Goal: Obtain resource: Download file/media

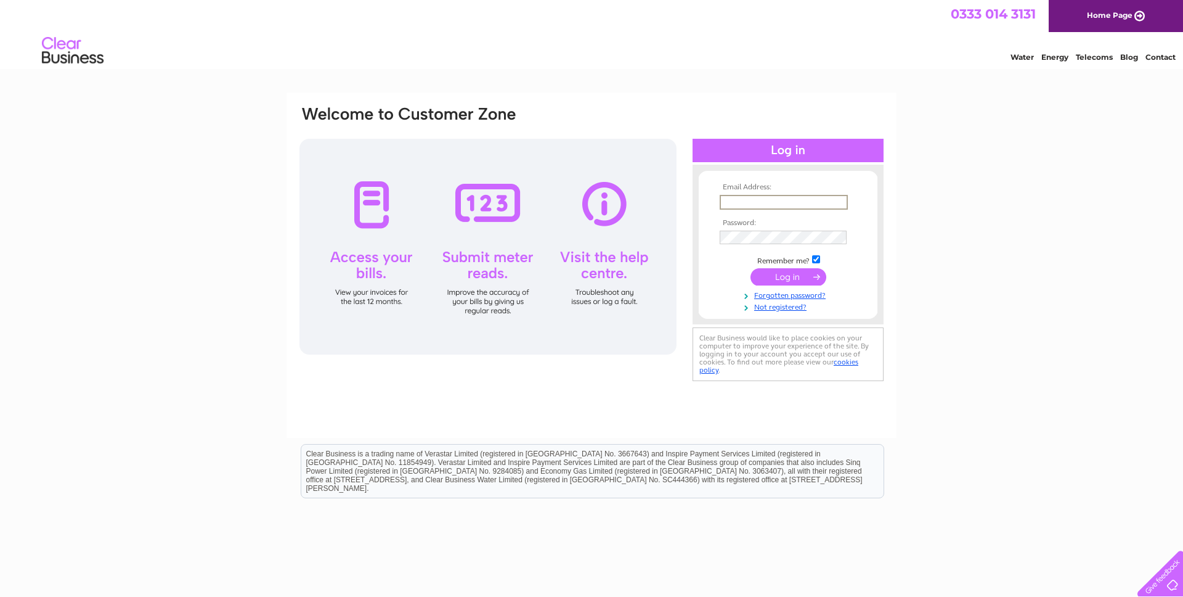
click at [765, 199] on input "text" at bounding box center [784, 202] width 128 height 15
drag, startPoint x: 727, startPoint y: 203, endPoint x: 714, endPoint y: 202, distance: 13.0
click at [714, 202] on form "Email Address: l Invalid Email Address Password:" at bounding box center [788, 253] width 179 height 141
paste input "aceysmj@gmail.com"
type input "laceysmj@gmail.com"
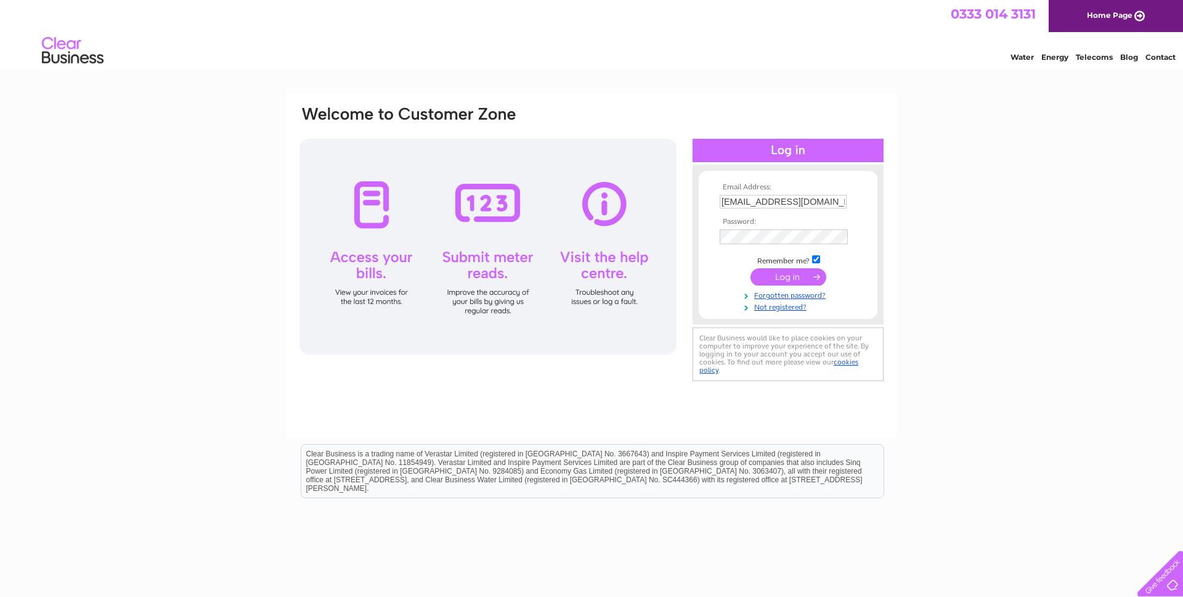
click at [790, 277] on input "submit" at bounding box center [789, 276] width 76 height 17
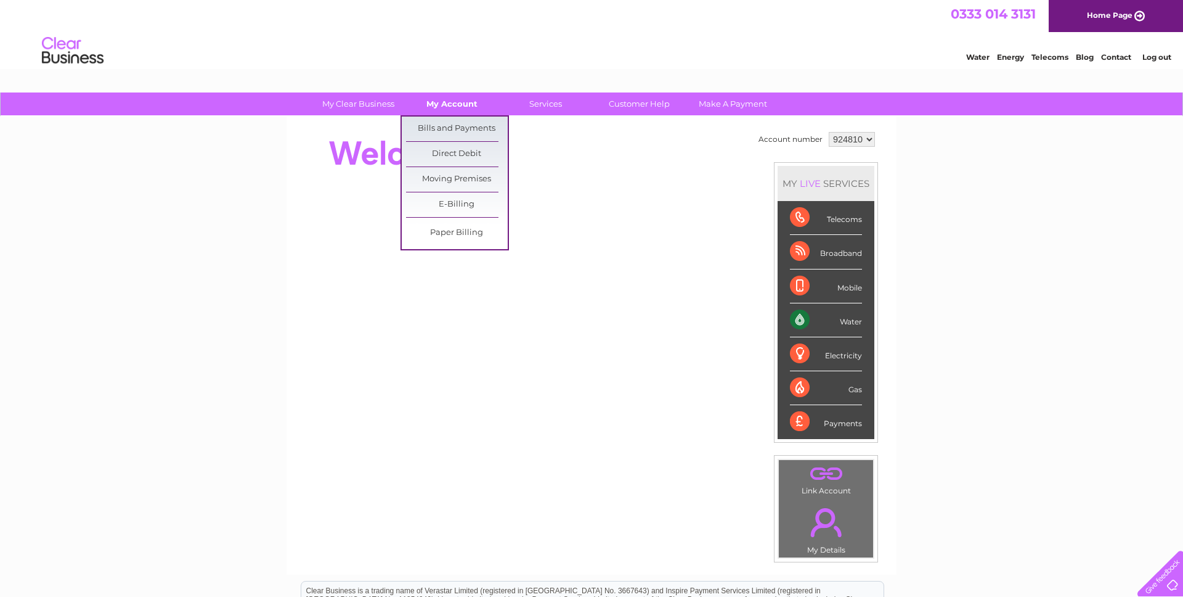
click at [438, 103] on link "My Account" at bounding box center [452, 103] width 102 height 23
click at [444, 128] on link "Bills and Payments" at bounding box center [457, 128] width 102 height 25
click at [452, 126] on link "Bills and Payments" at bounding box center [457, 128] width 102 height 25
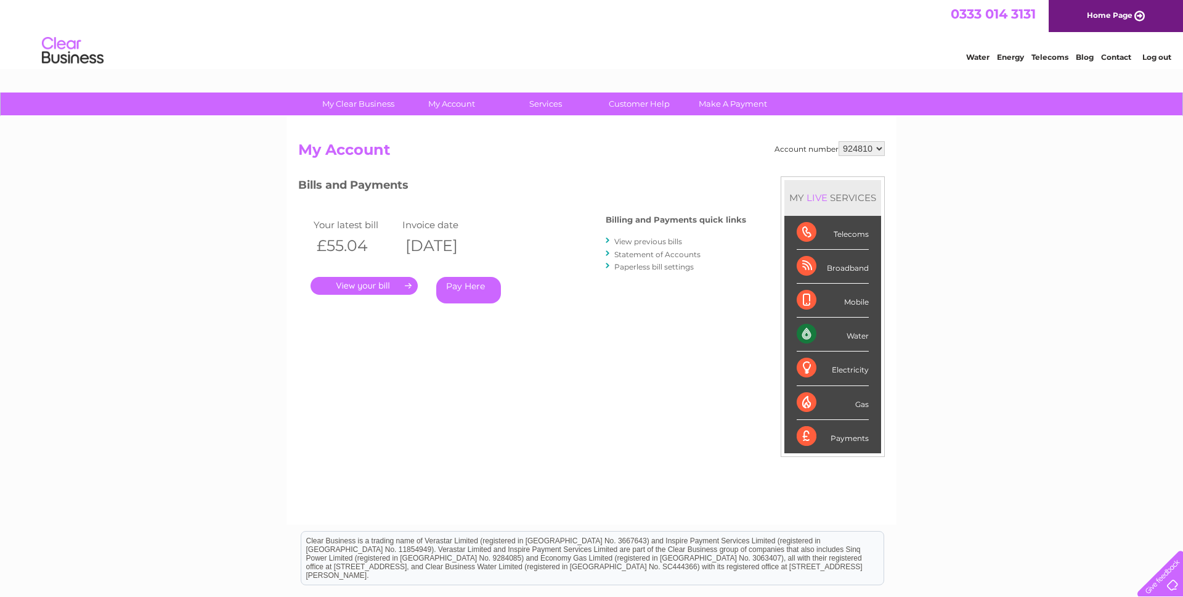
click at [858, 145] on select "924810 948291 964991 965377" at bounding box center [862, 148] width 46 height 15
click at [356, 283] on link "." at bounding box center [364, 286] width 107 height 18
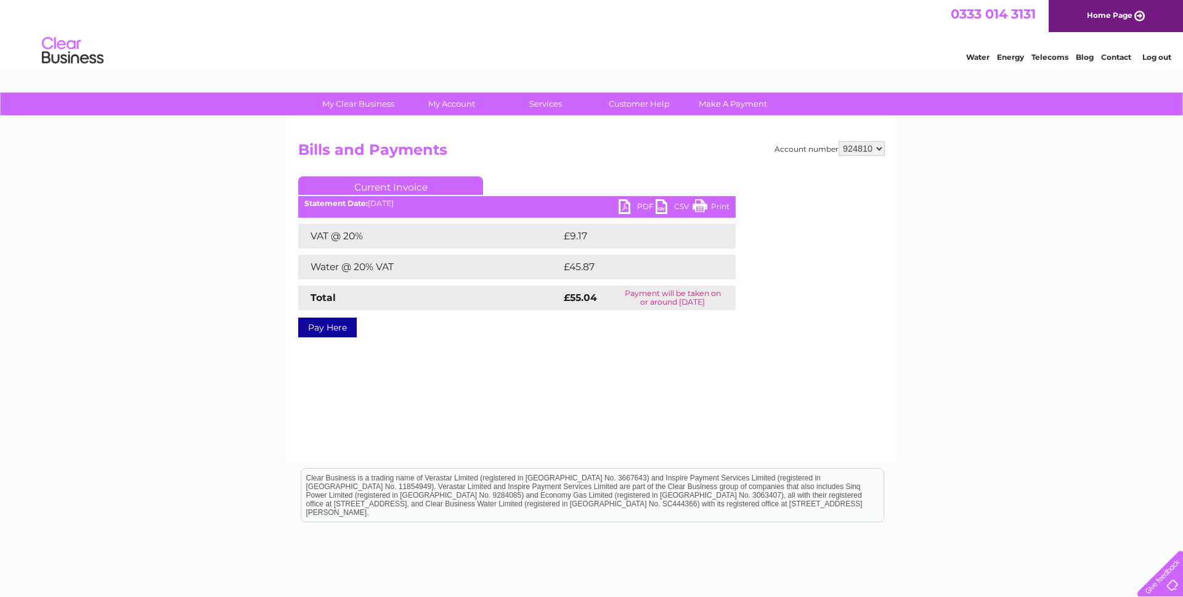
click at [635, 206] on link "PDF" at bounding box center [637, 208] width 37 height 18
click at [860, 150] on select "924810 948291 964991 965377" at bounding box center [862, 148] width 46 height 15
select select "948291"
click at [839, 141] on select "924810 948291 964991 965377" at bounding box center [862, 148] width 46 height 15
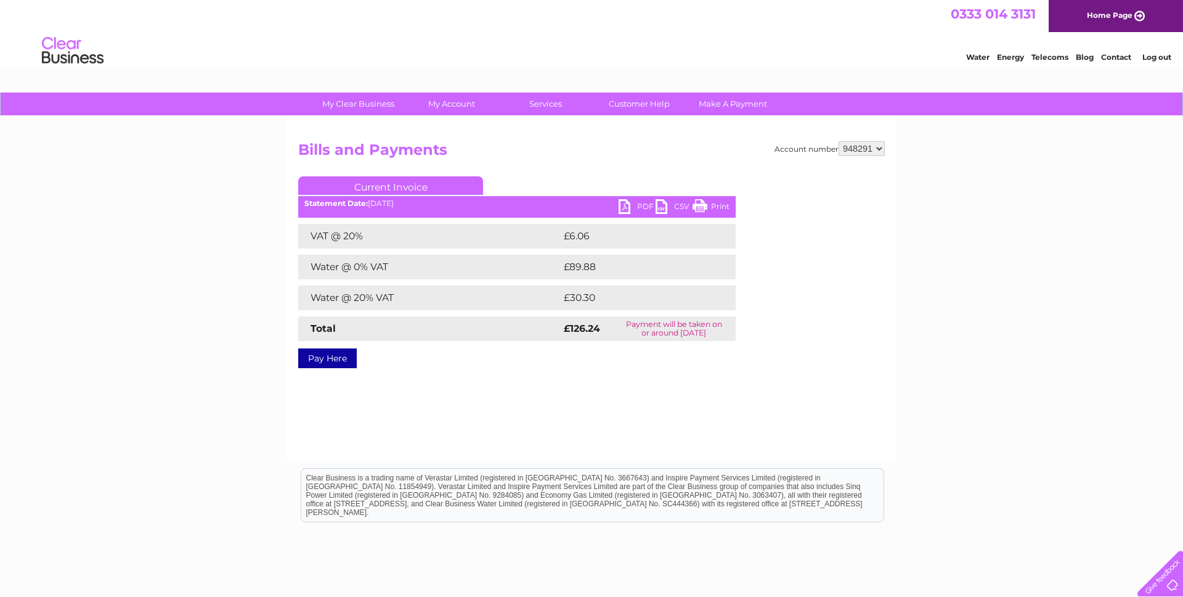
click at [862, 152] on select "924810 948291 964991 965377" at bounding box center [862, 148] width 46 height 15
select select "964991"
click at [839, 141] on select "924810 948291 964991 965377" at bounding box center [862, 148] width 46 height 15
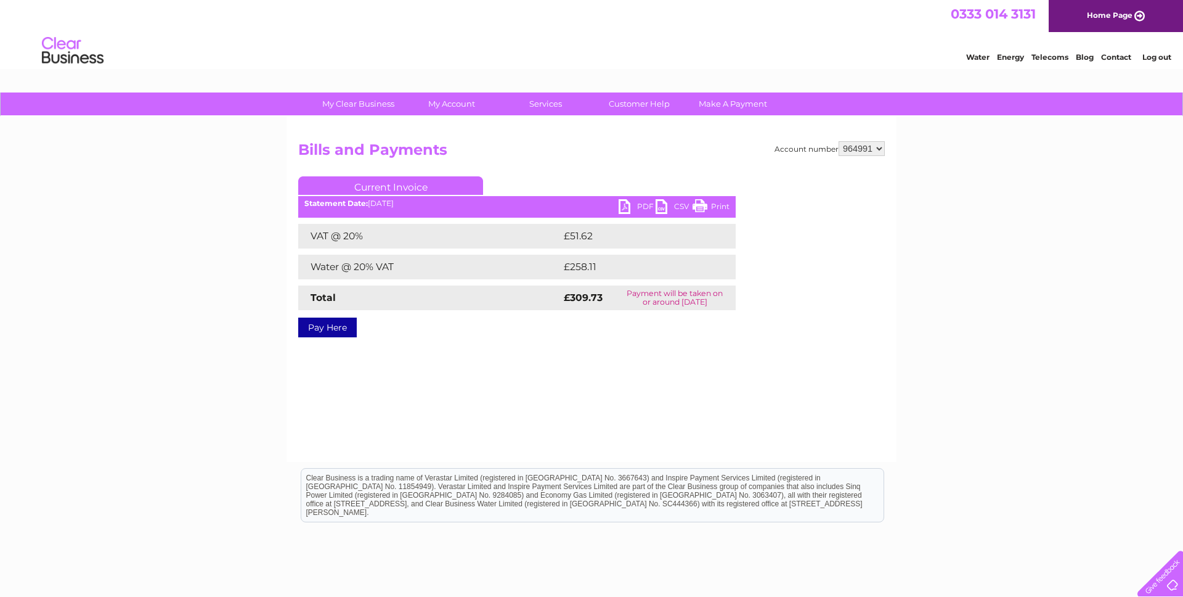
click at [865, 145] on select "924810 948291 964991 965377" at bounding box center [862, 148] width 46 height 15
select select "965377"
click at [839, 141] on select "924810 948291 964991 965377" at bounding box center [862, 148] width 46 height 15
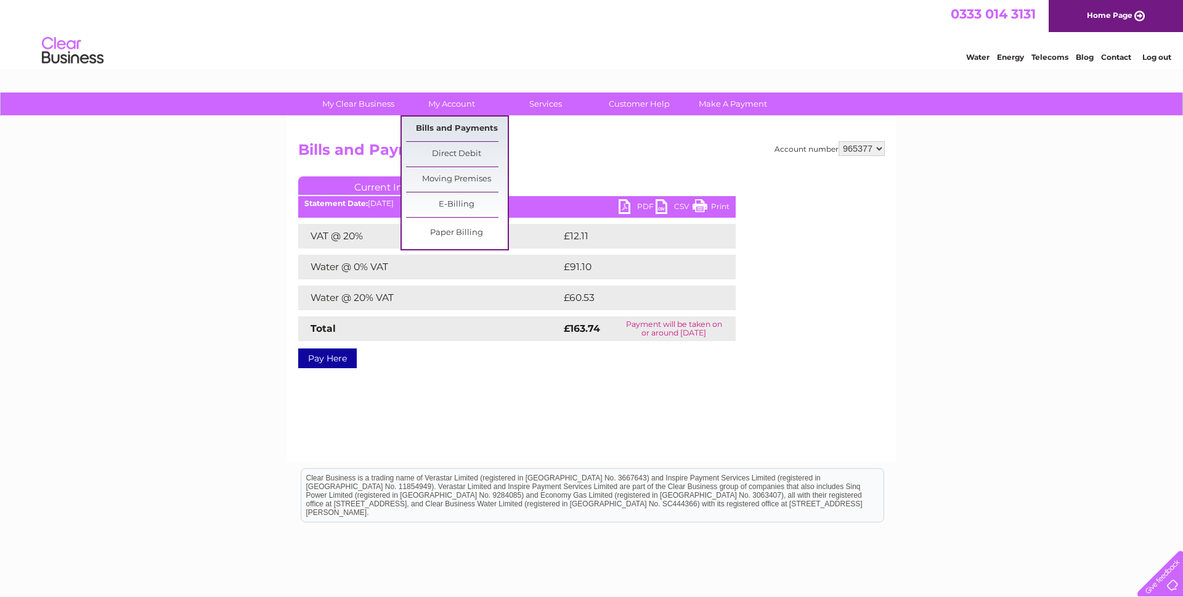
click at [447, 123] on link "Bills and Payments" at bounding box center [457, 128] width 102 height 25
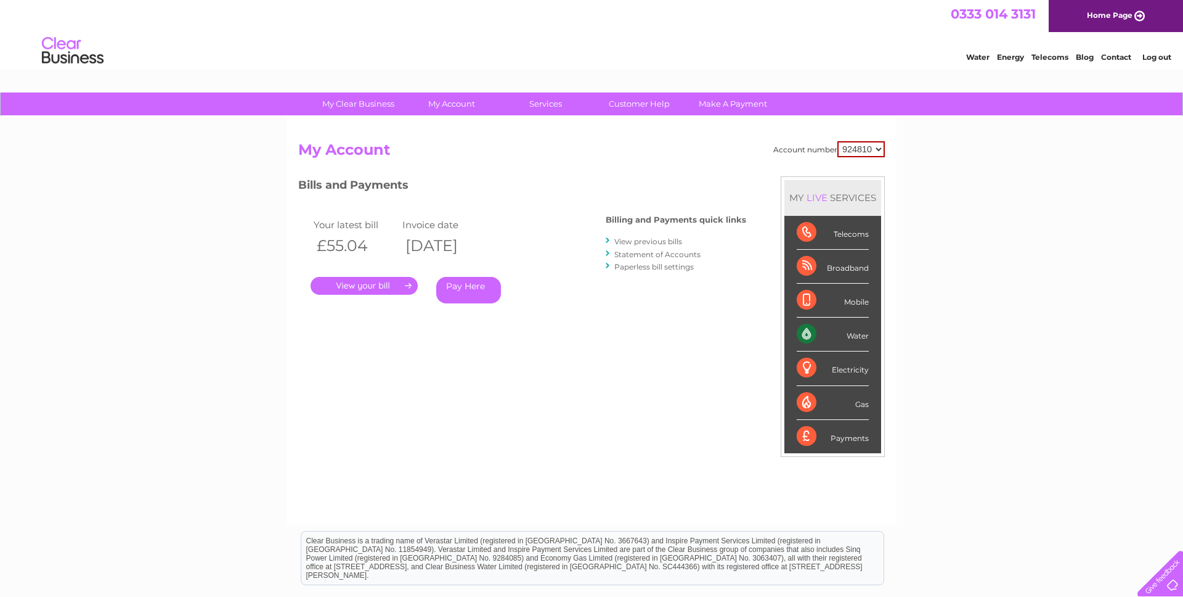
click at [659, 242] on link "View previous bills" at bounding box center [648, 241] width 68 height 9
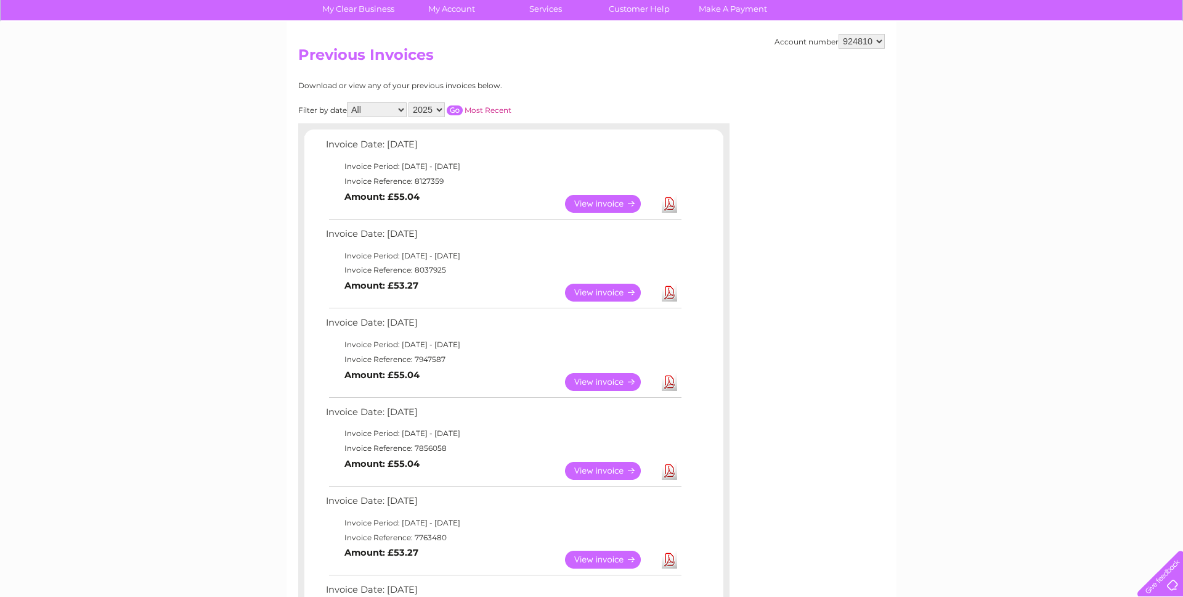
scroll to position [103, 0]
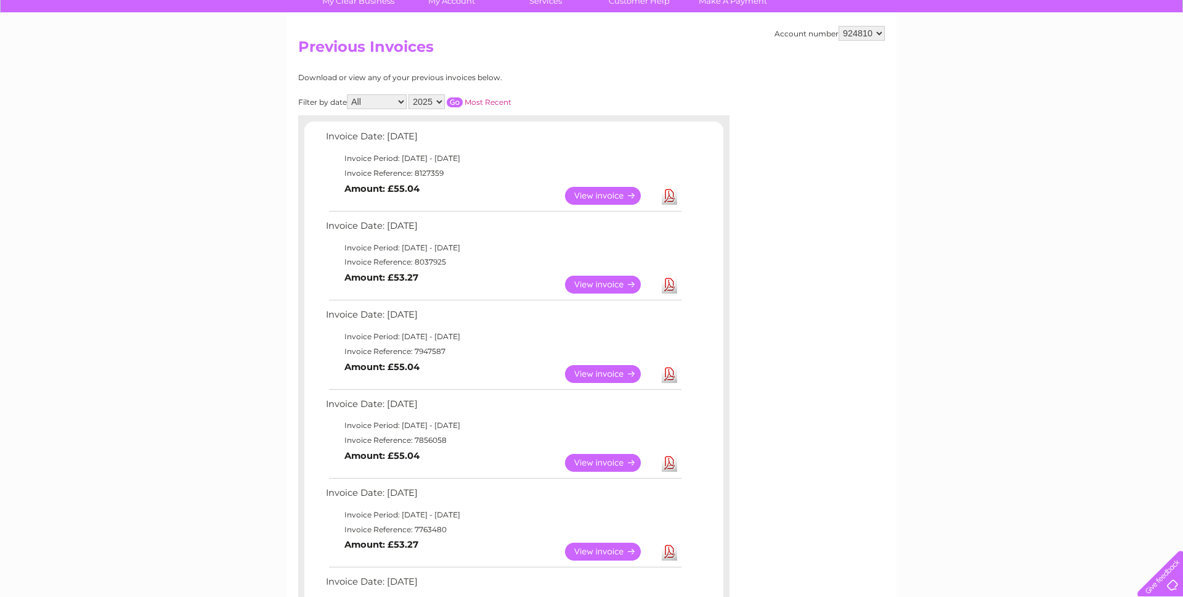
click at [674, 286] on link "Download" at bounding box center [669, 284] width 15 height 18
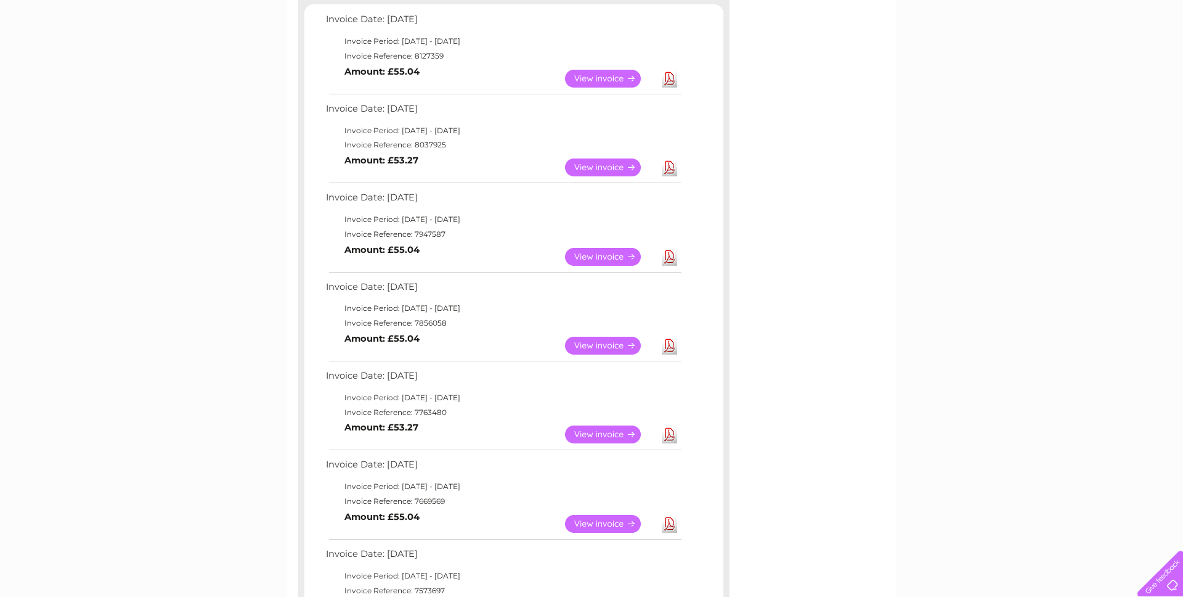
scroll to position [226, 0]
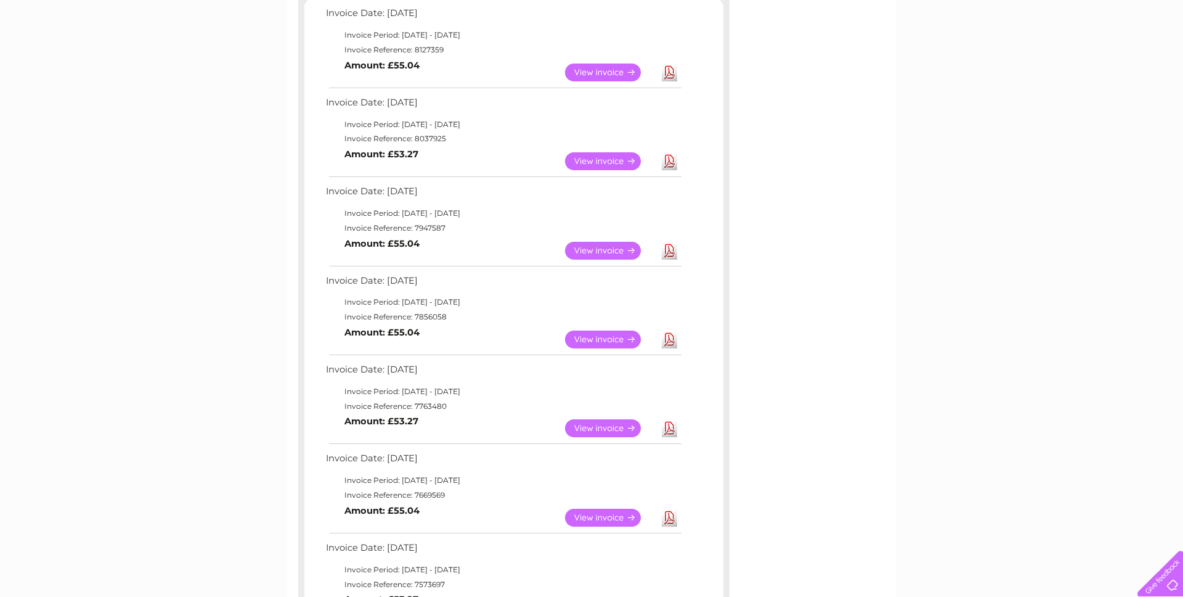
click at [670, 254] on link "Download" at bounding box center [669, 251] width 15 height 18
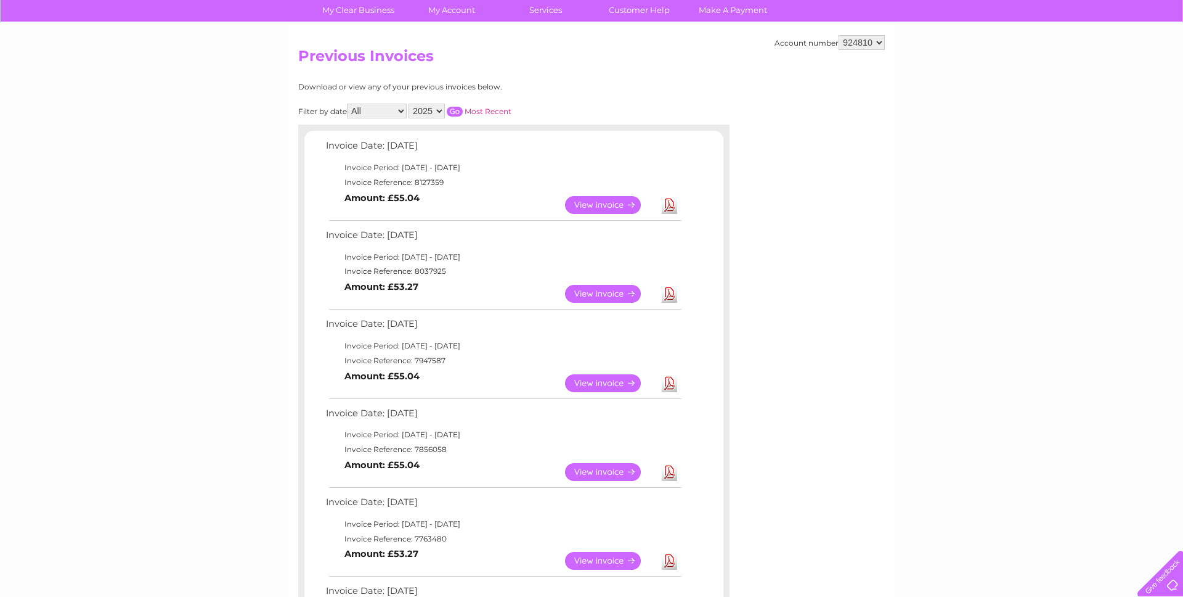
scroll to position [66, 0]
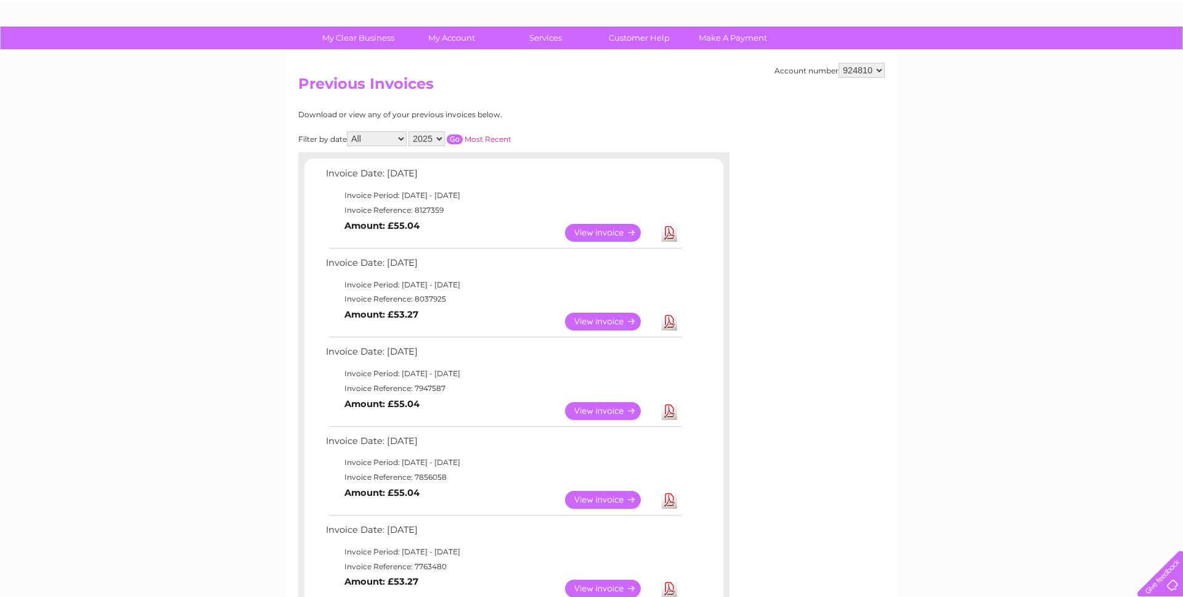
click at [668, 321] on link "Download" at bounding box center [669, 321] width 15 height 18
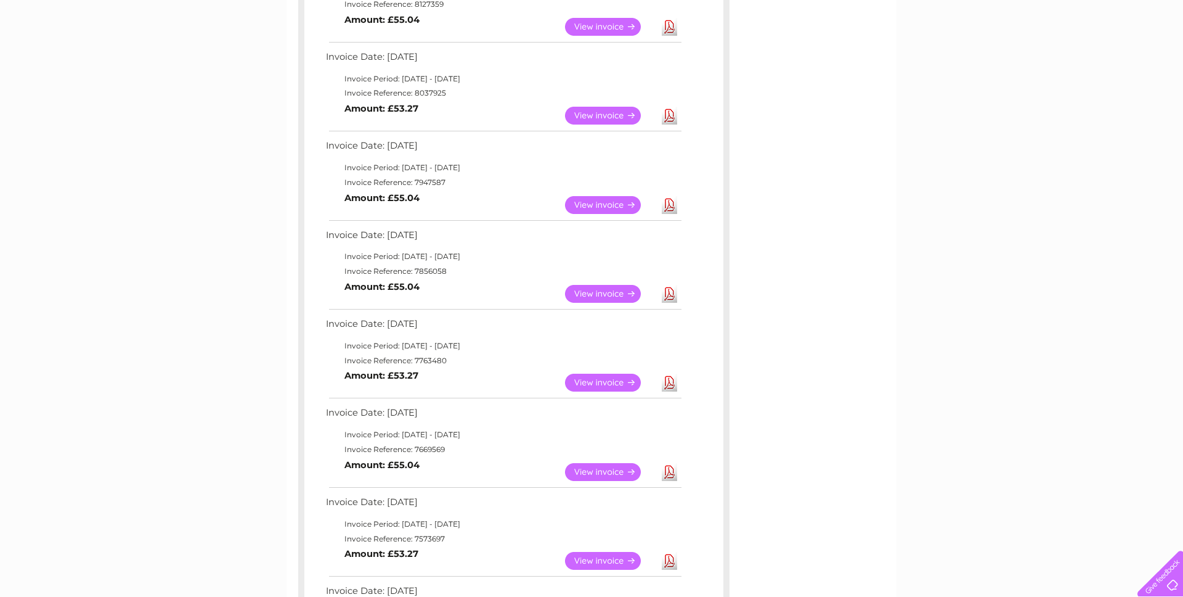
scroll to position [274, 0]
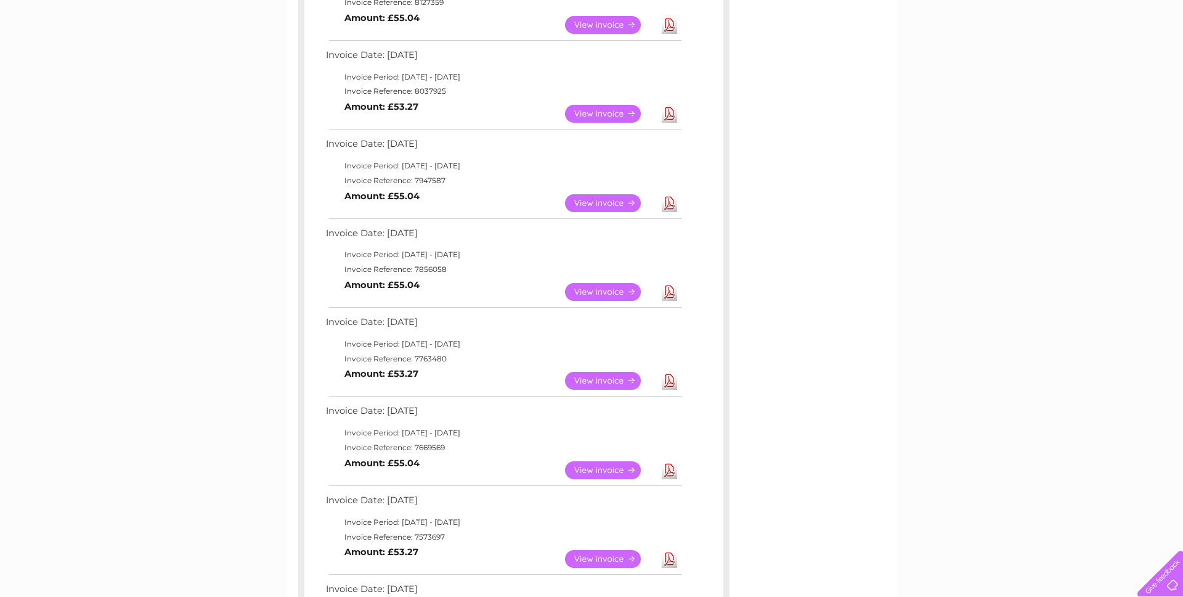
click at [674, 293] on link "Download" at bounding box center [669, 292] width 15 height 18
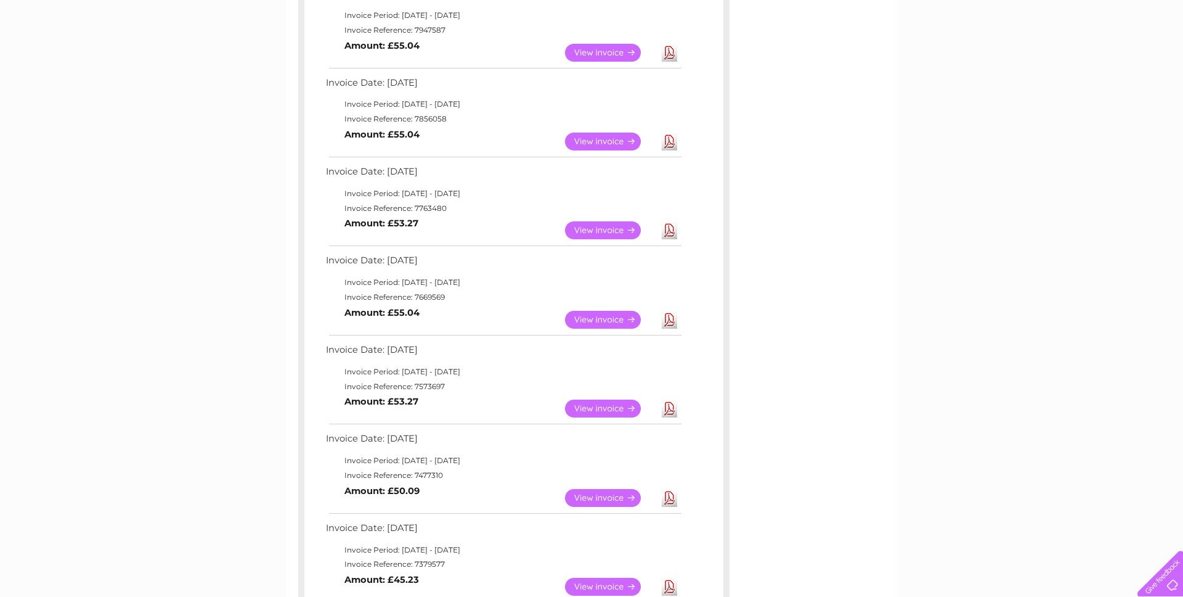
scroll to position [425, 0]
click at [671, 321] on link "Download" at bounding box center [669, 319] width 15 height 18
click at [669, 320] on link "Download" at bounding box center [669, 318] width 15 height 18
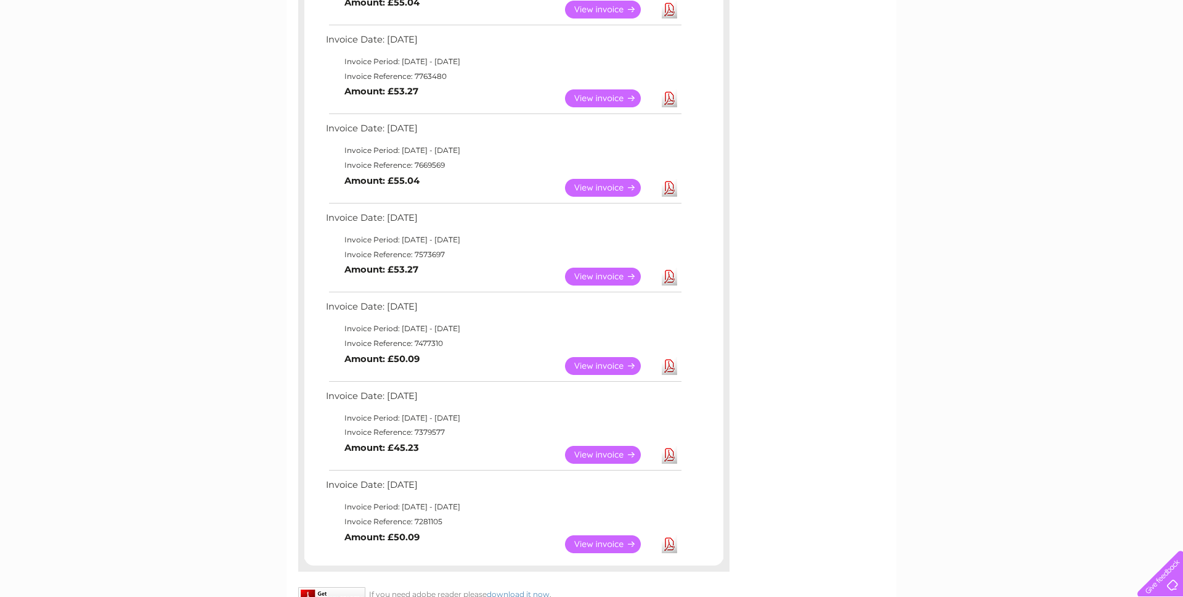
scroll to position [560, 0]
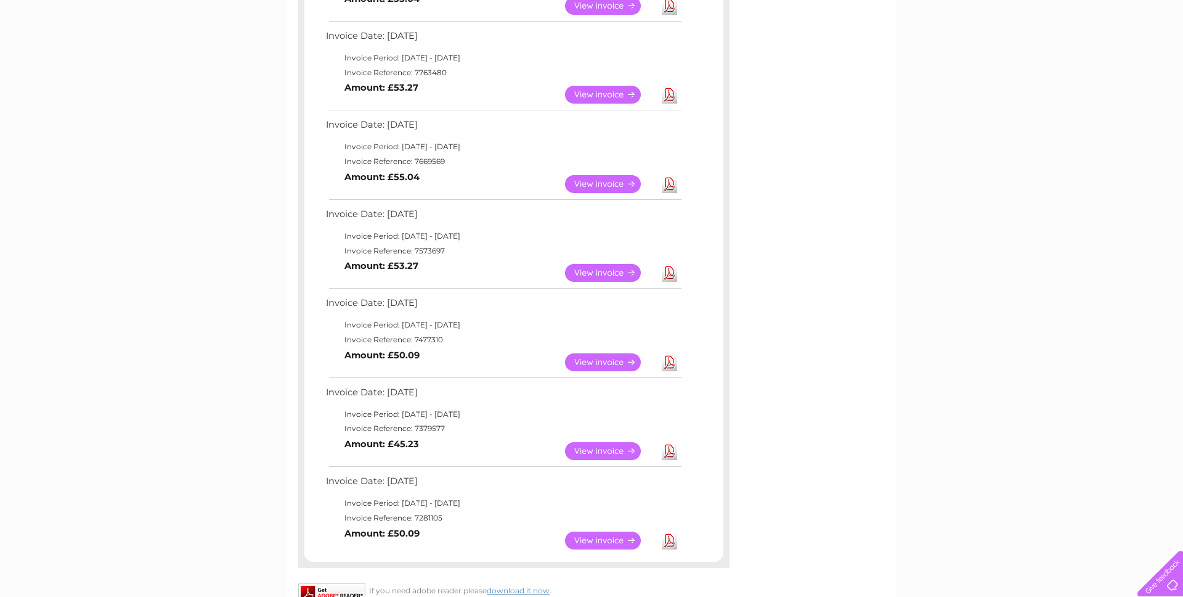
click at [669, 365] on link "Download" at bounding box center [669, 362] width 15 height 18
click at [672, 364] on link "Download" at bounding box center [669, 362] width 15 height 18
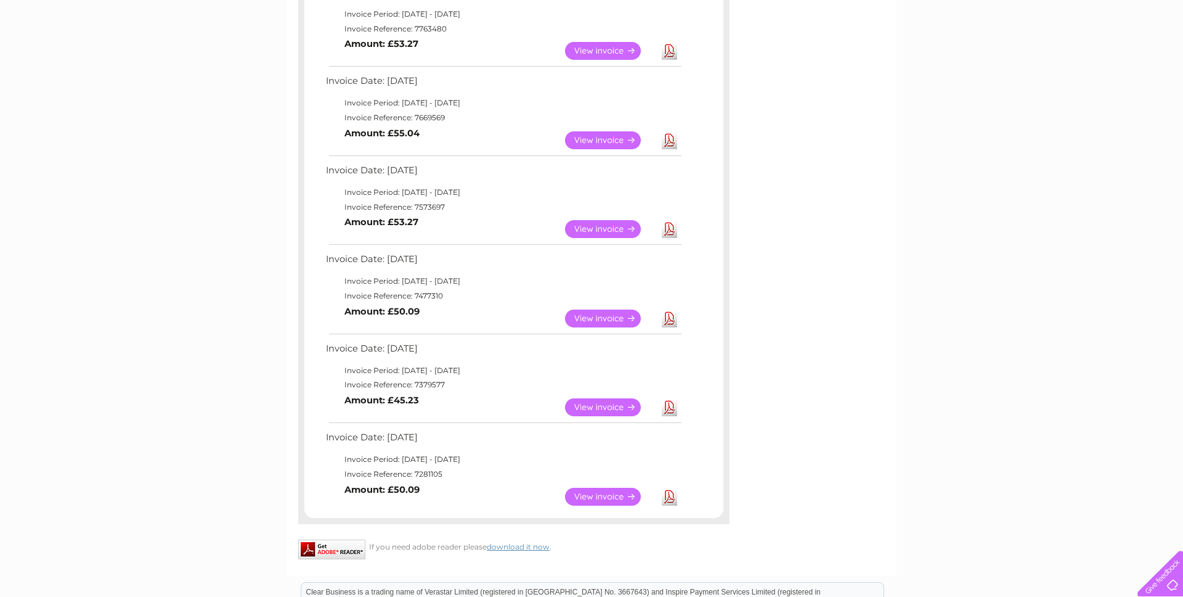
scroll to position [627, 0]
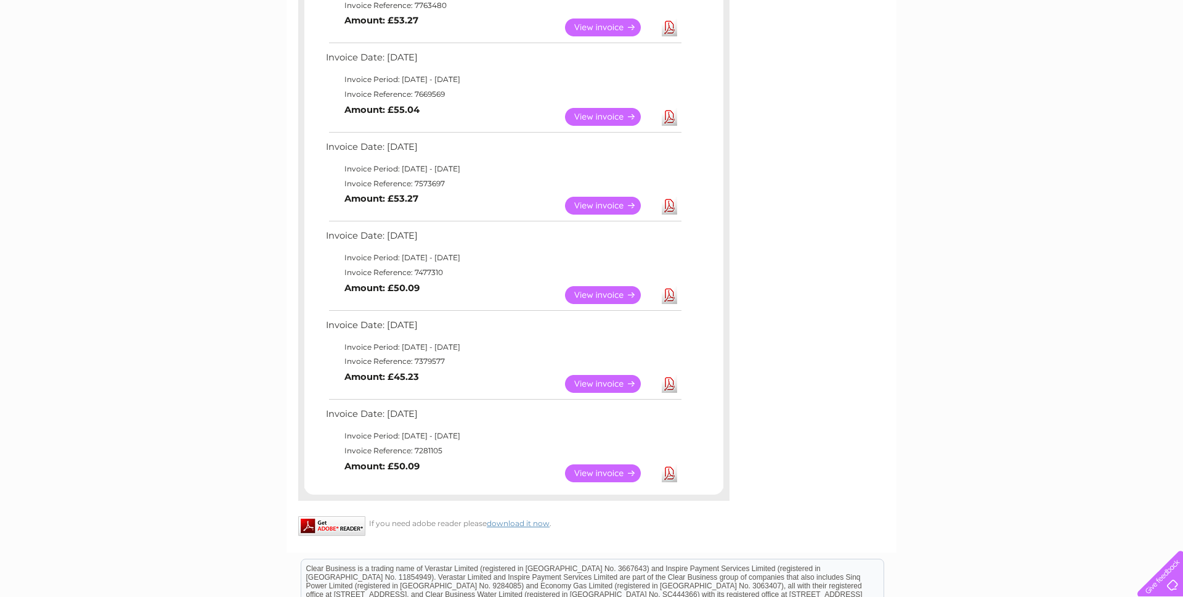
click at [669, 384] on link "Download" at bounding box center [669, 384] width 15 height 18
click at [670, 476] on link "Download" at bounding box center [669, 473] width 15 height 18
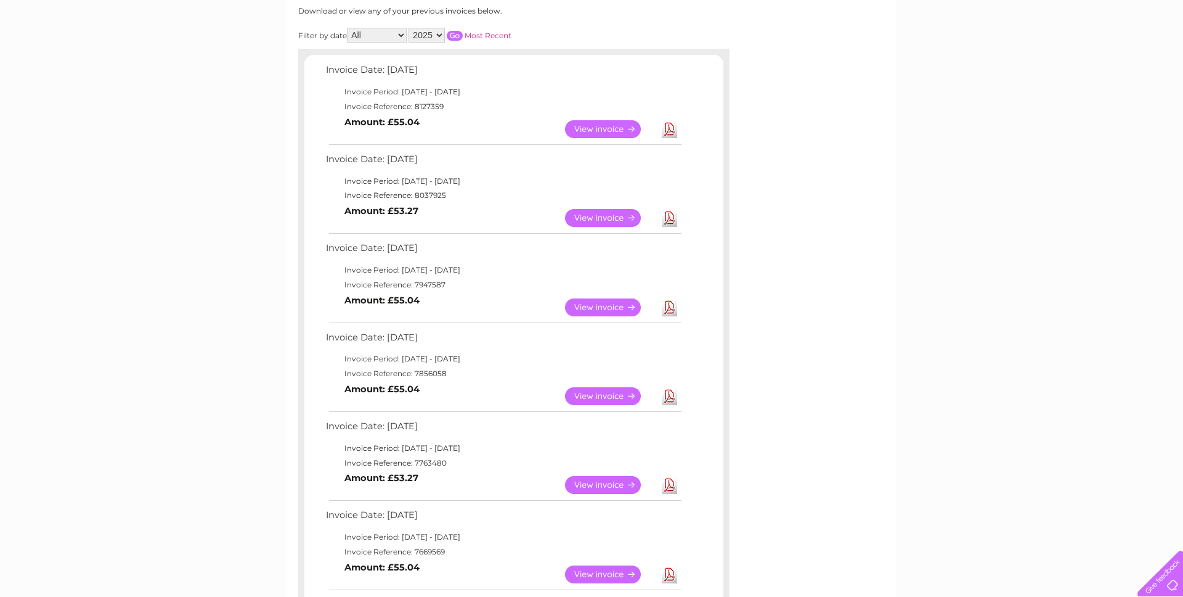
scroll to position [0, 0]
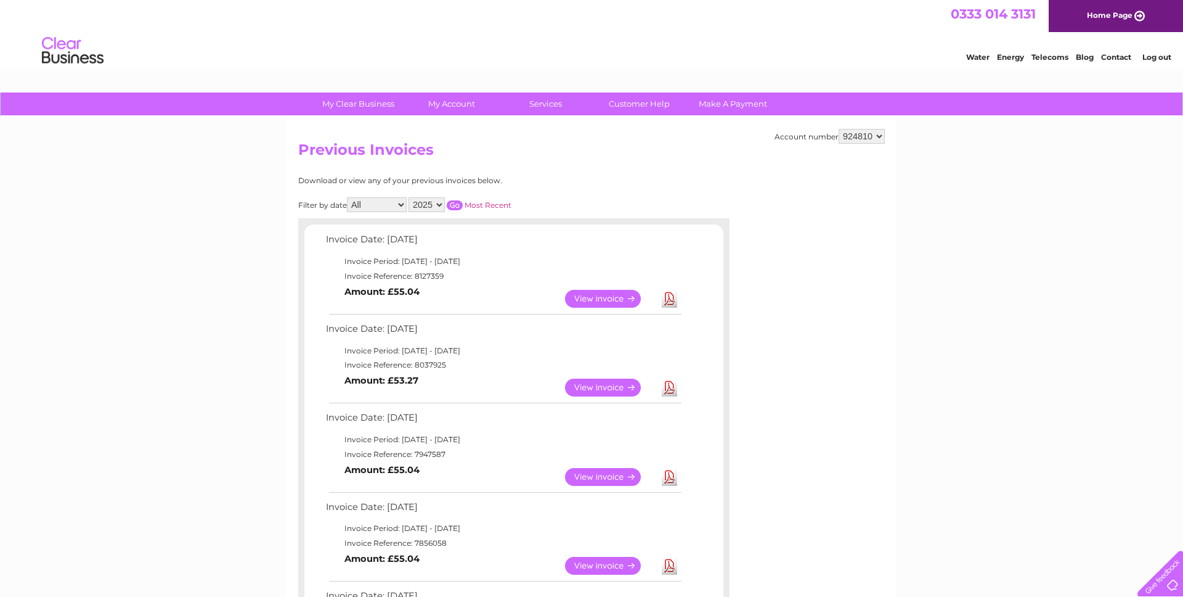
click at [433, 209] on select "2025 2024 2023 2022" at bounding box center [427, 204] width 36 height 15
select select "2024"
click at [410, 197] on select "2025 2024 2023 2022" at bounding box center [427, 204] width 36 height 15
click at [457, 203] on input "button" at bounding box center [455, 205] width 16 height 10
click at [668, 300] on link "Download" at bounding box center [669, 299] width 15 height 18
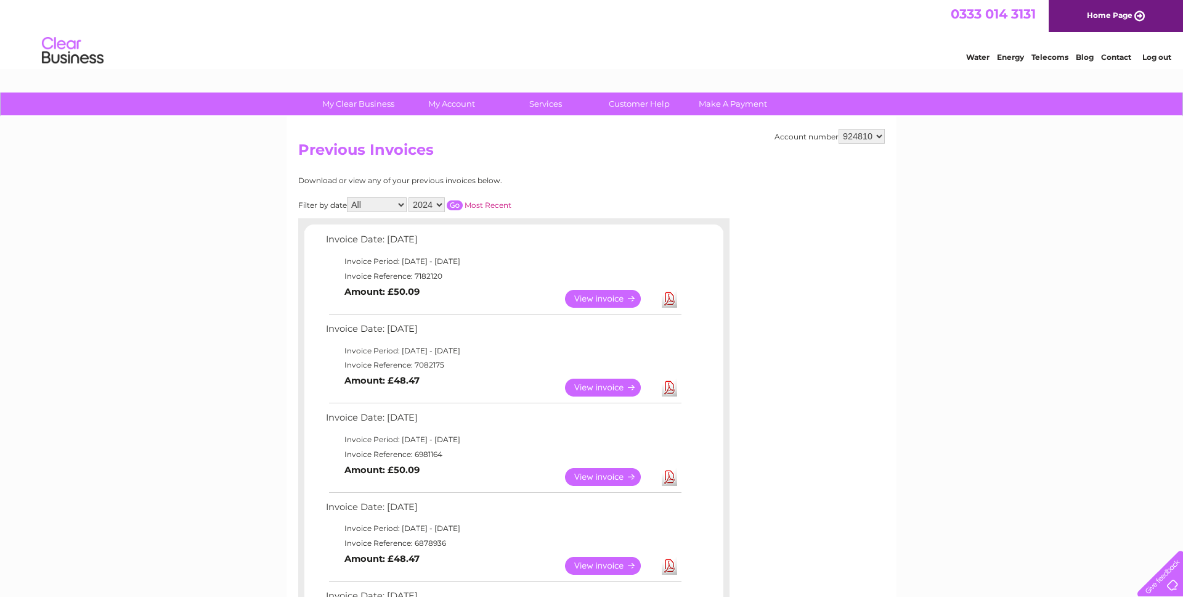
click at [668, 388] on link "Download" at bounding box center [669, 387] width 15 height 18
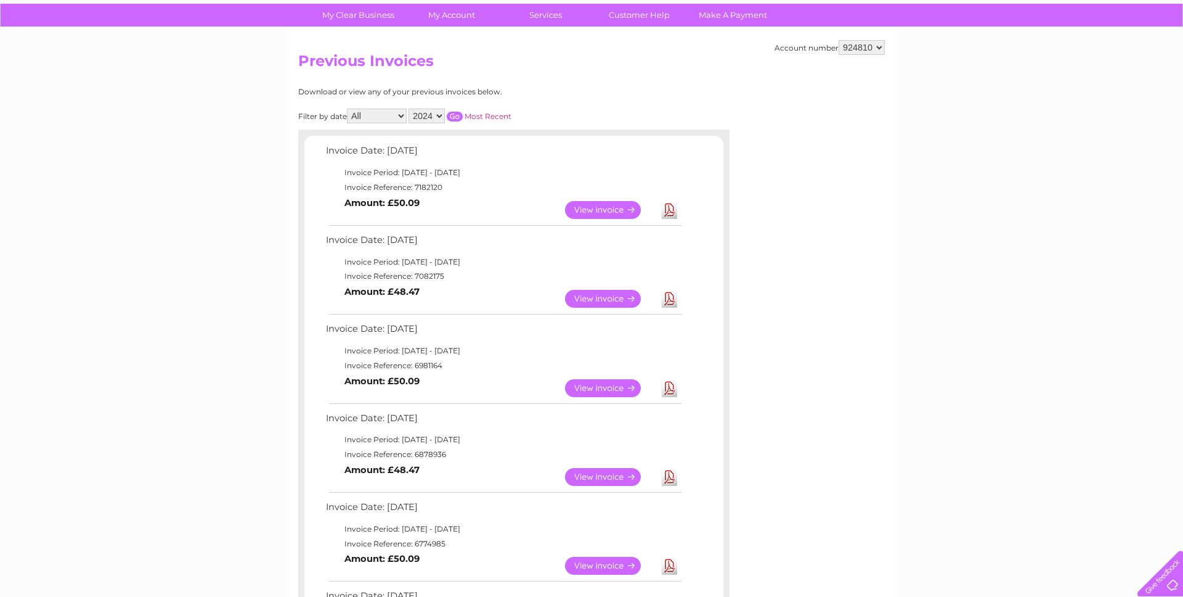
scroll to position [126, 0]
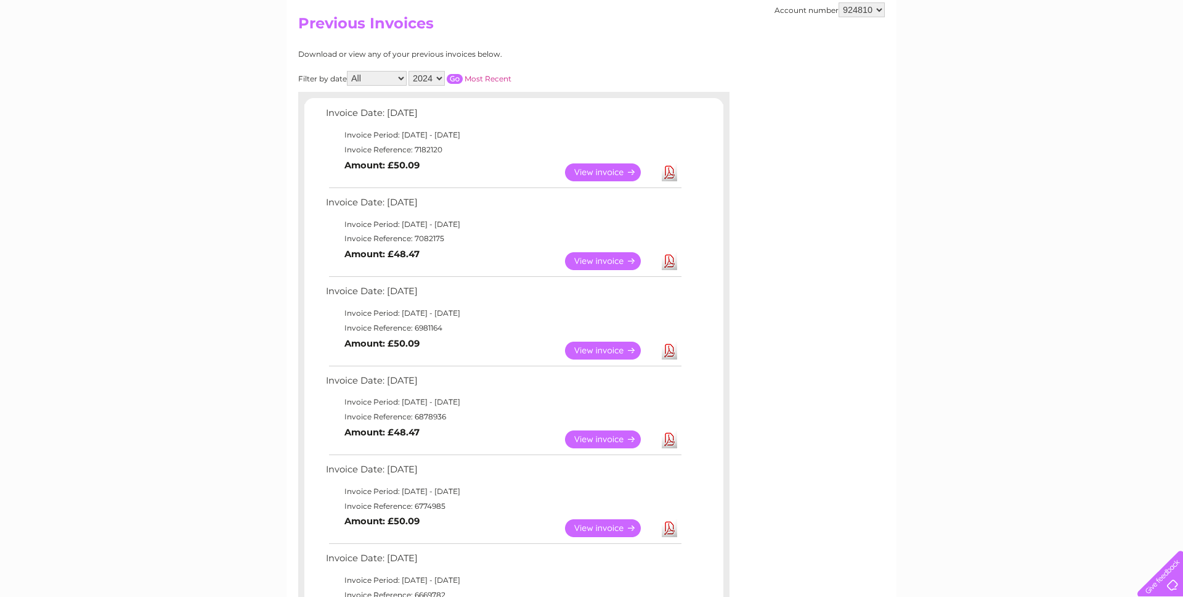
click at [672, 354] on link "Download" at bounding box center [669, 350] width 15 height 18
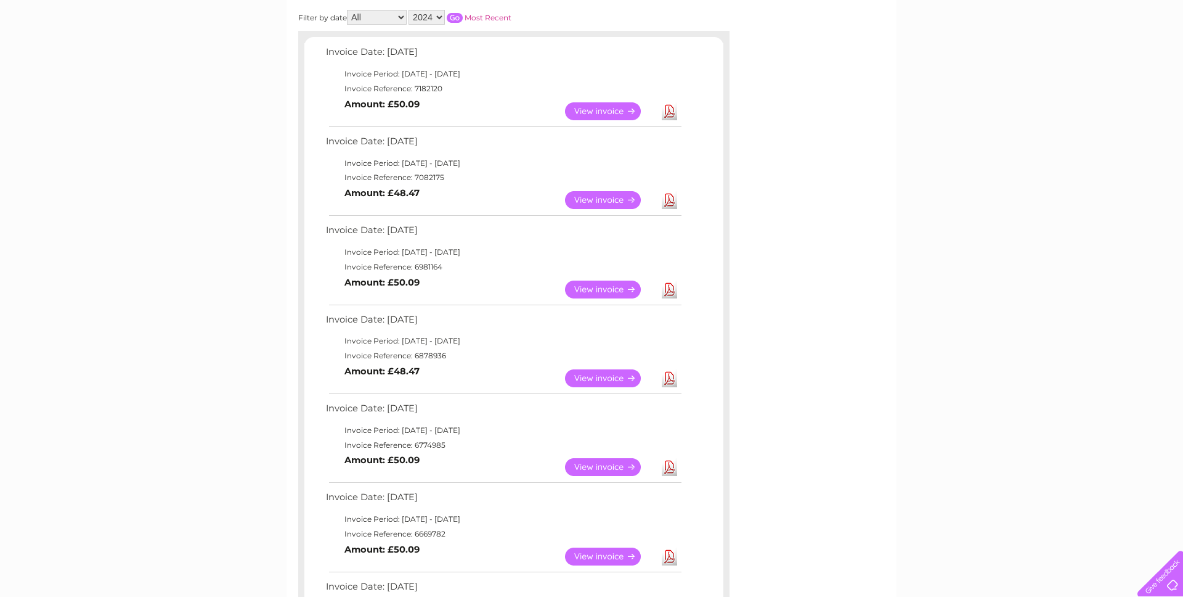
scroll to position [197, 0]
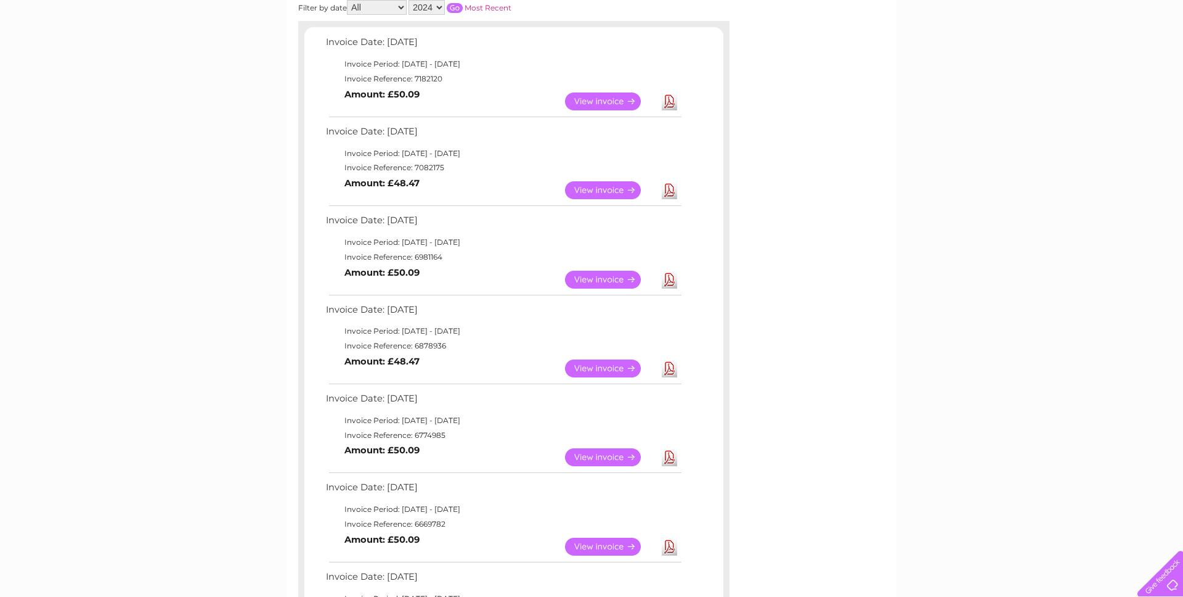
click at [672, 458] on link "Download" at bounding box center [669, 457] width 15 height 18
click at [674, 370] on link "Download" at bounding box center [669, 368] width 15 height 18
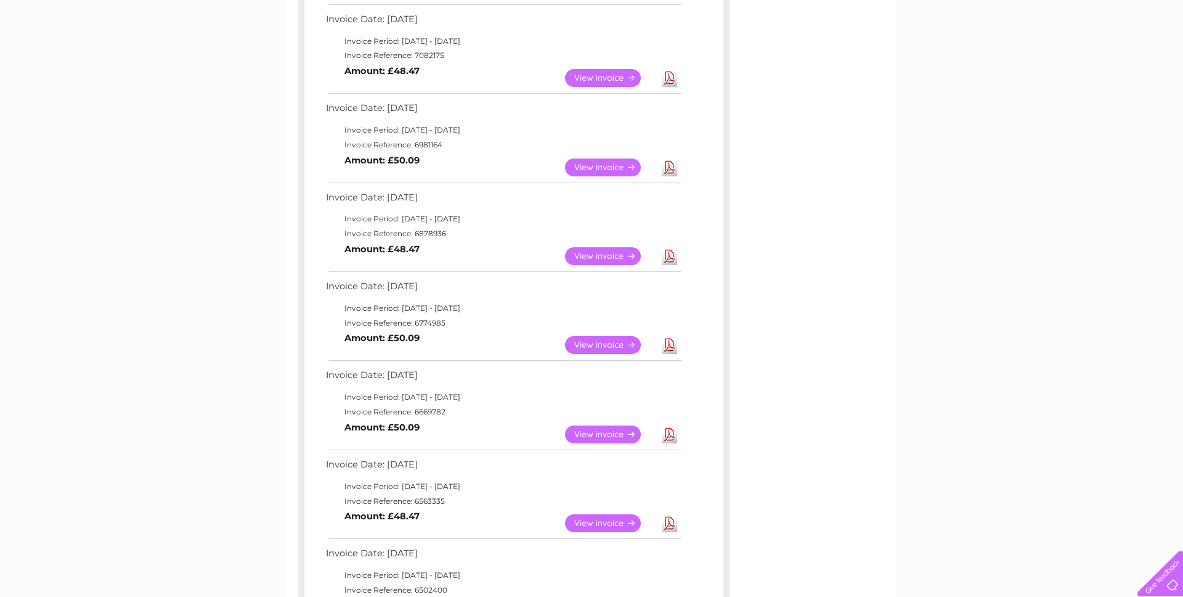
scroll to position [317, 0]
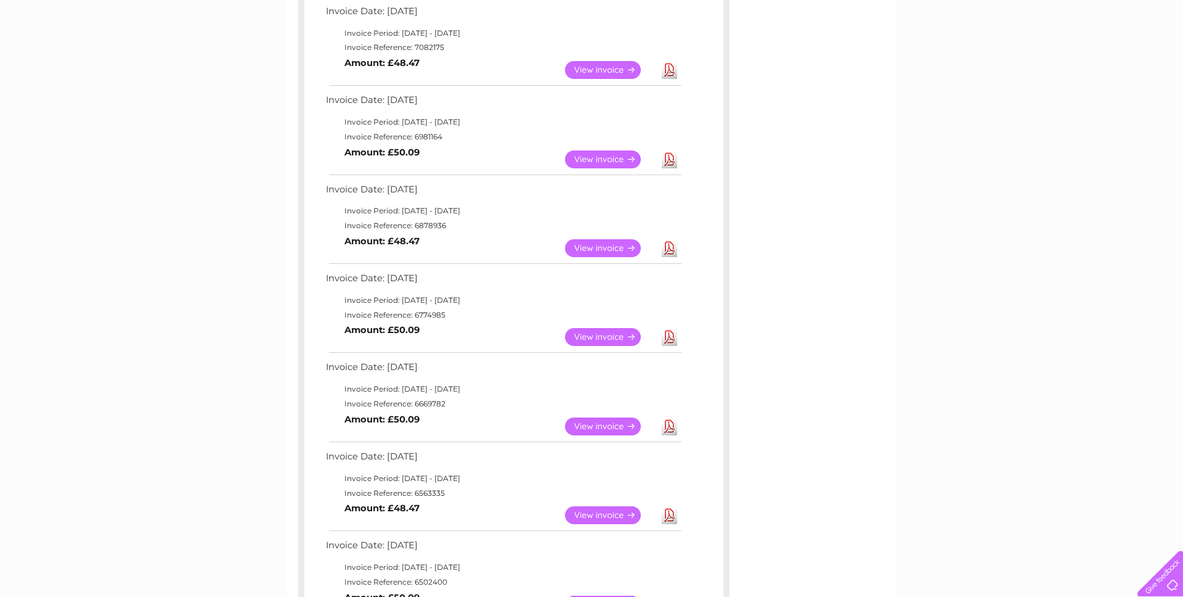
click at [672, 428] on link "Download" at bounding box center [669, 426] width 15 height 18
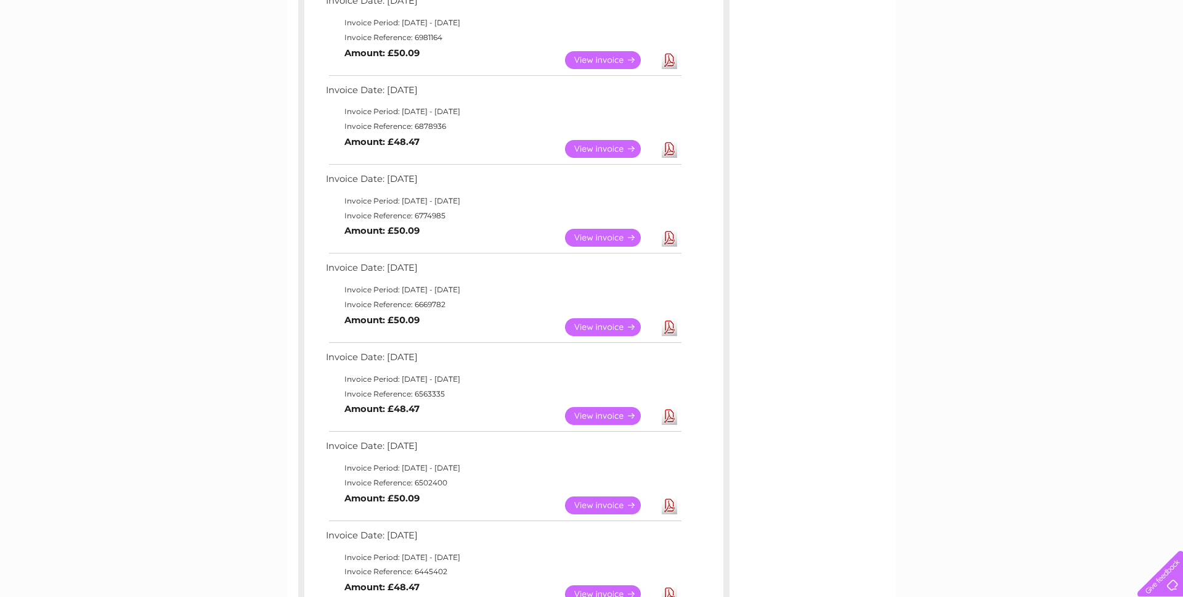
scroll to position [415, 0]
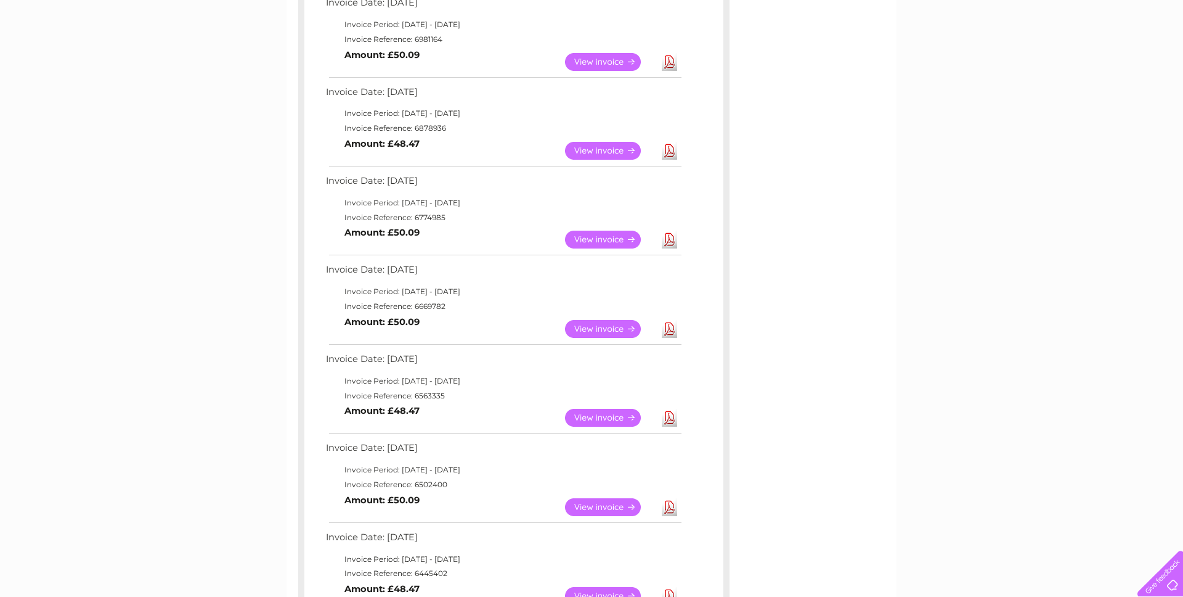
click at [667, 419] on link "Download" at bounding box center [669, 418] width 15 height 18
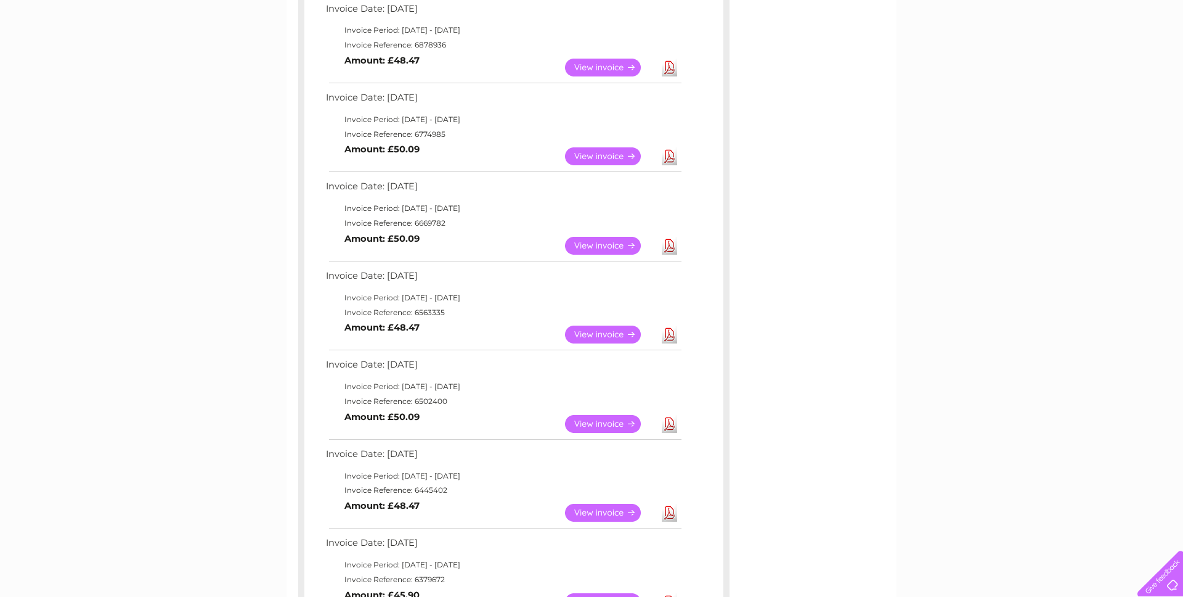
scroll to position [497, 0]
click at [669, 424] on link "Download" at bounding box center [669, 425] width 15 height 18
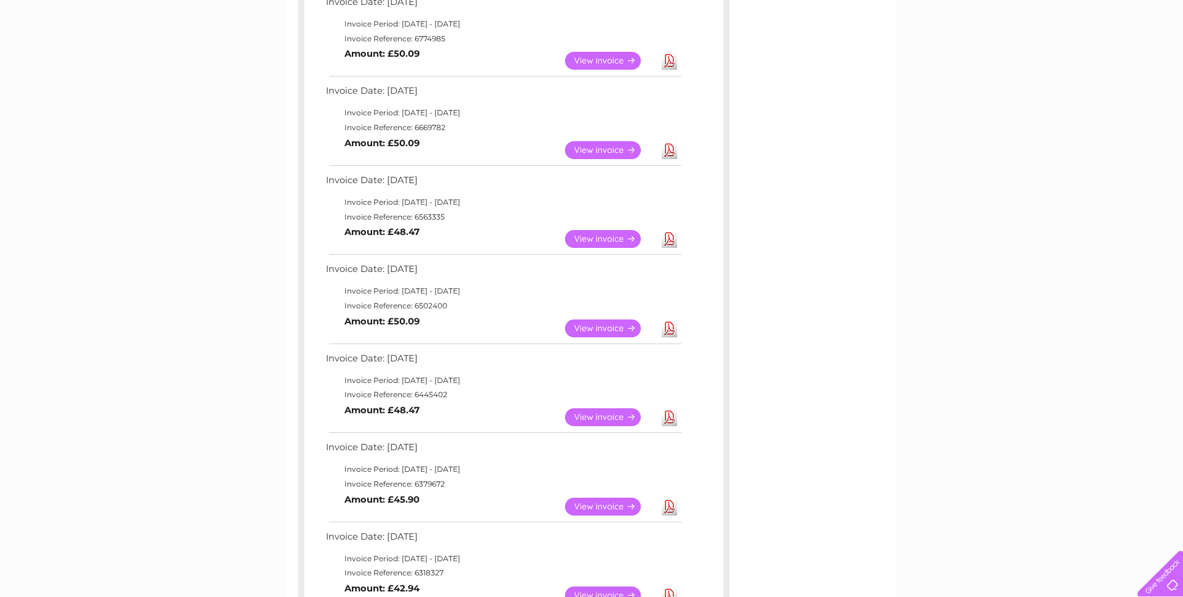
scroll to position [595, 0]
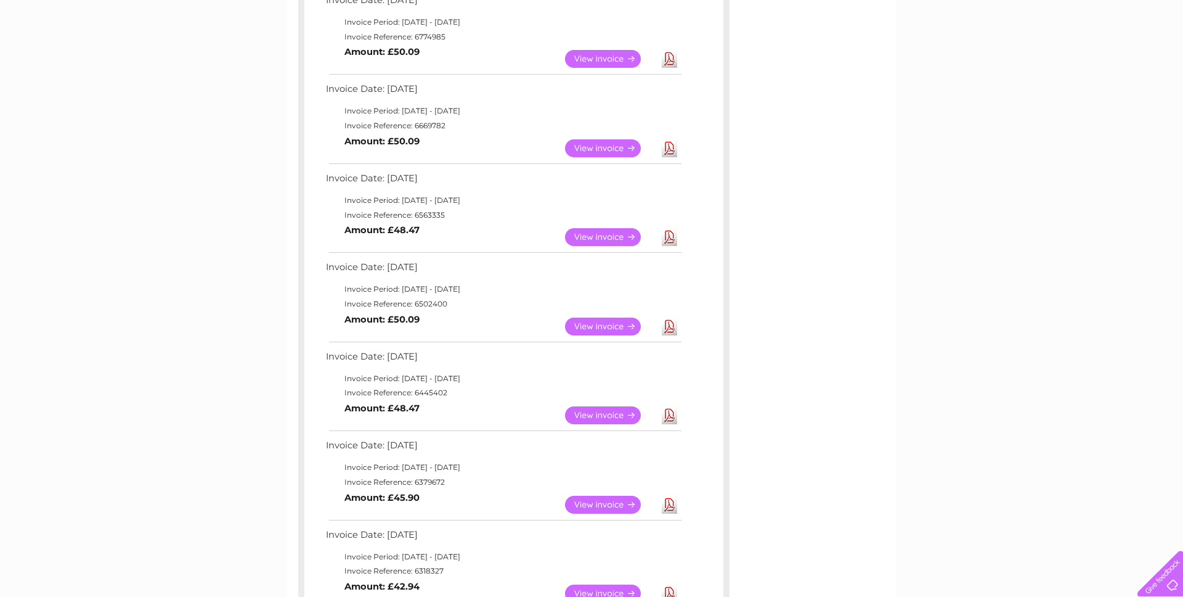
click at [672, 415] on link "Download" at bounding box center [669, 415] width 15 height 18
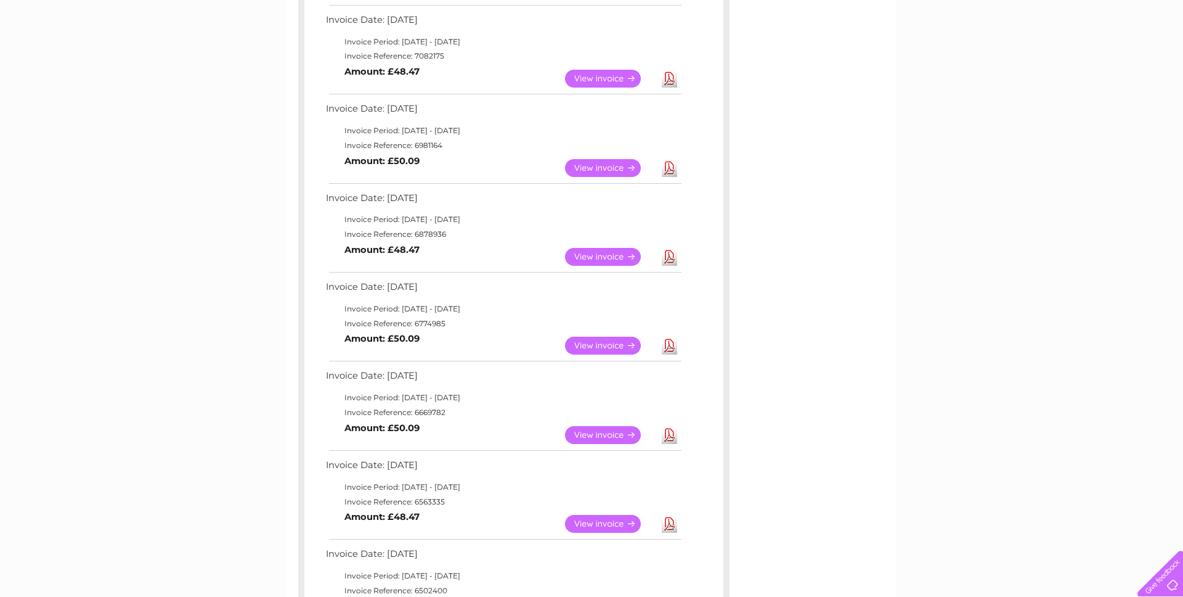
scroll to position [0, 0]
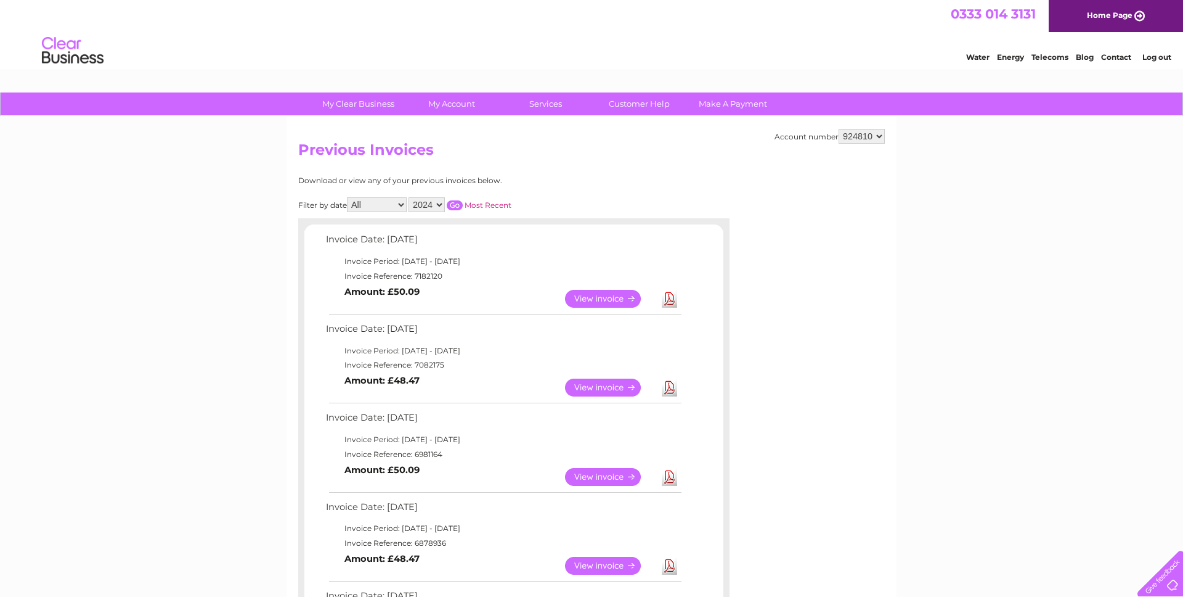
click at [862, 136] on select "924810 948291 964991 965377" at bounding box center [862, 136] width 46 height 15
select select "948291"
click at [839, 129] on select "924810 948291 964991 965377" at bounding box center [862, 136] width 46 height 15
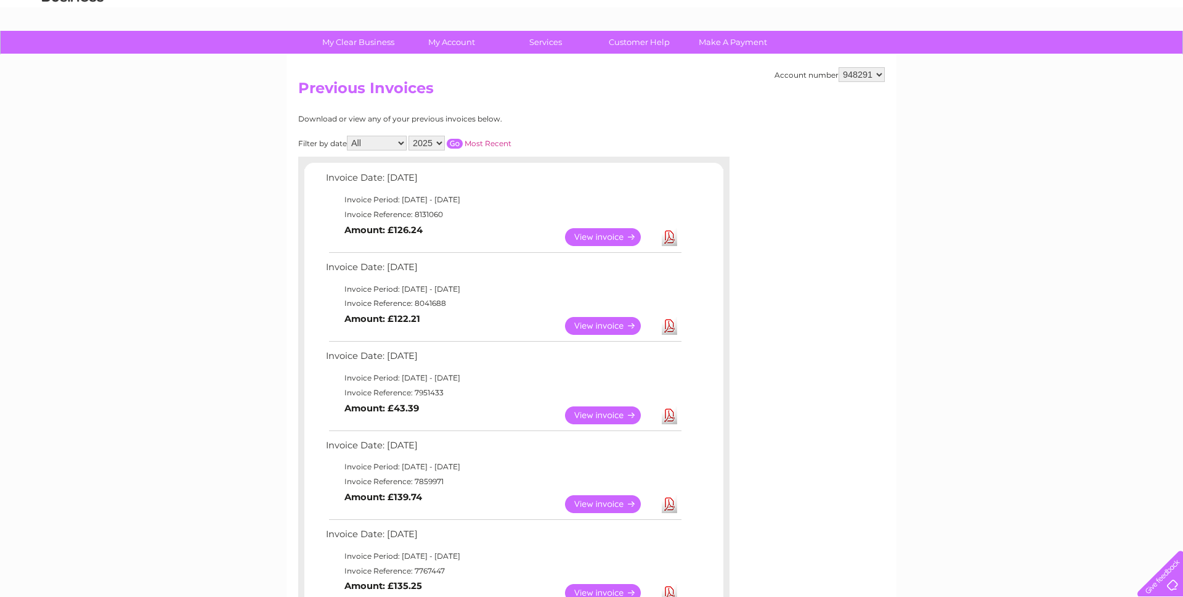
scroll to position [62, 0]
click at [666, 326] on link "Download" at bounding box center [669, 325] width 15 height 18
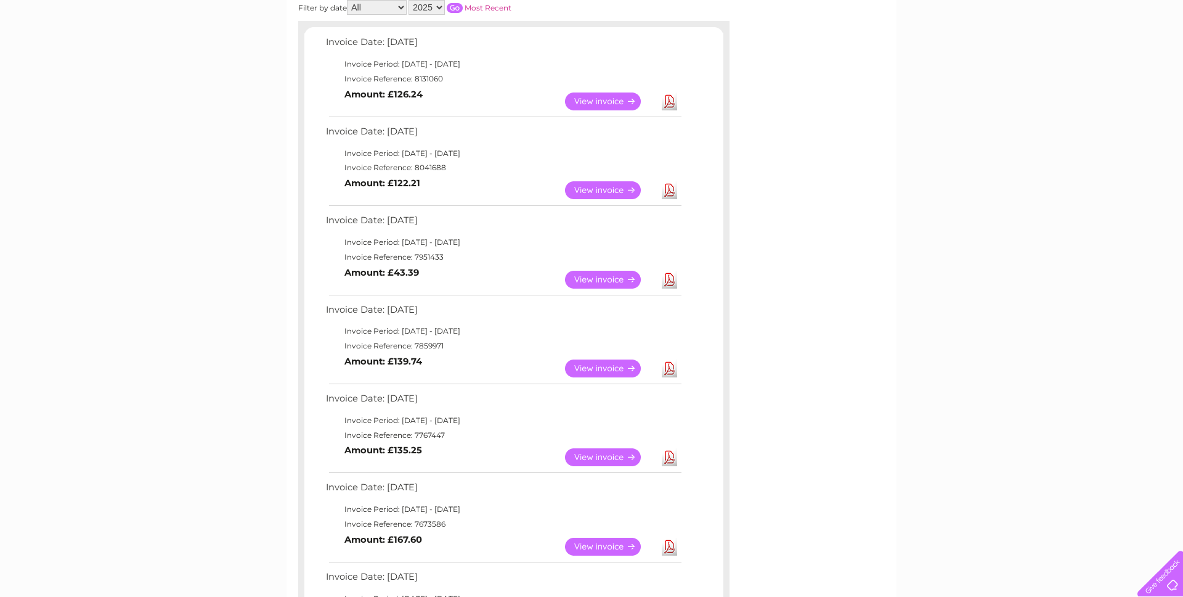
scroll to position [204, 0]
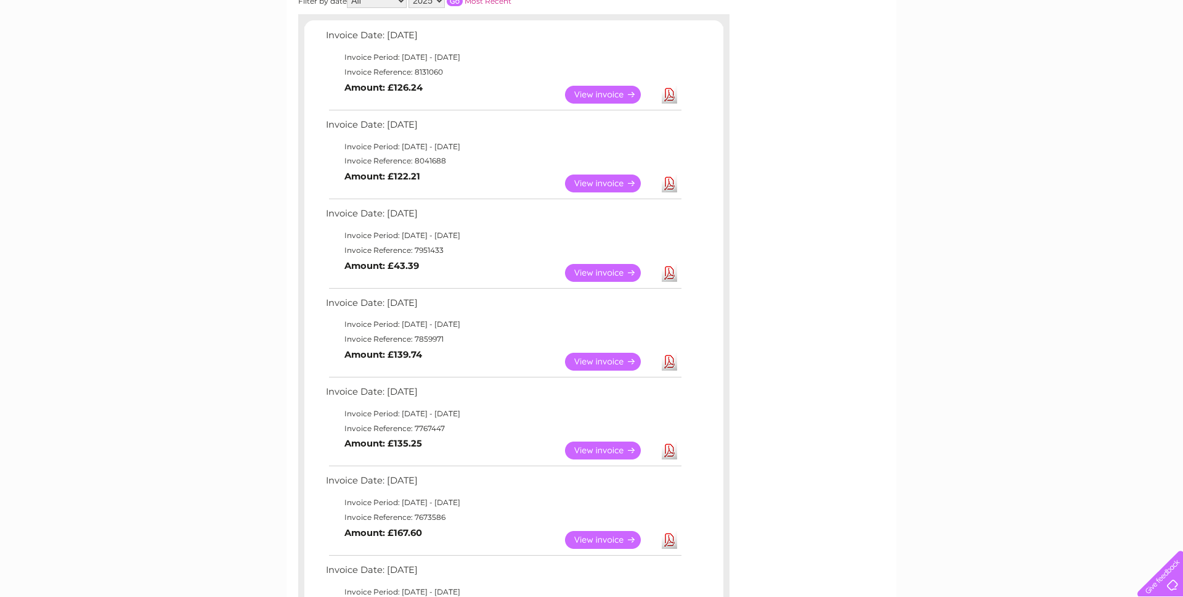
click at [664, 272] on link "Download" at bounding box center [669, 273] width 15 height 18
click at [672, 360] on link "Download" at bounding box center [669, 362] width 15 height 18
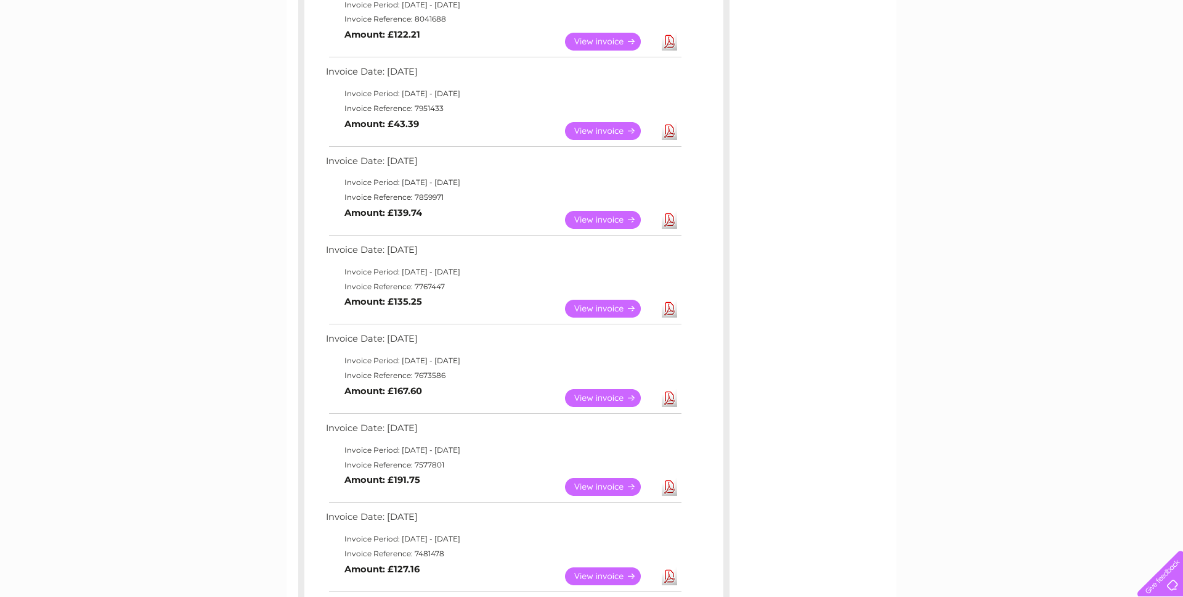
scroll to position [343, 0]
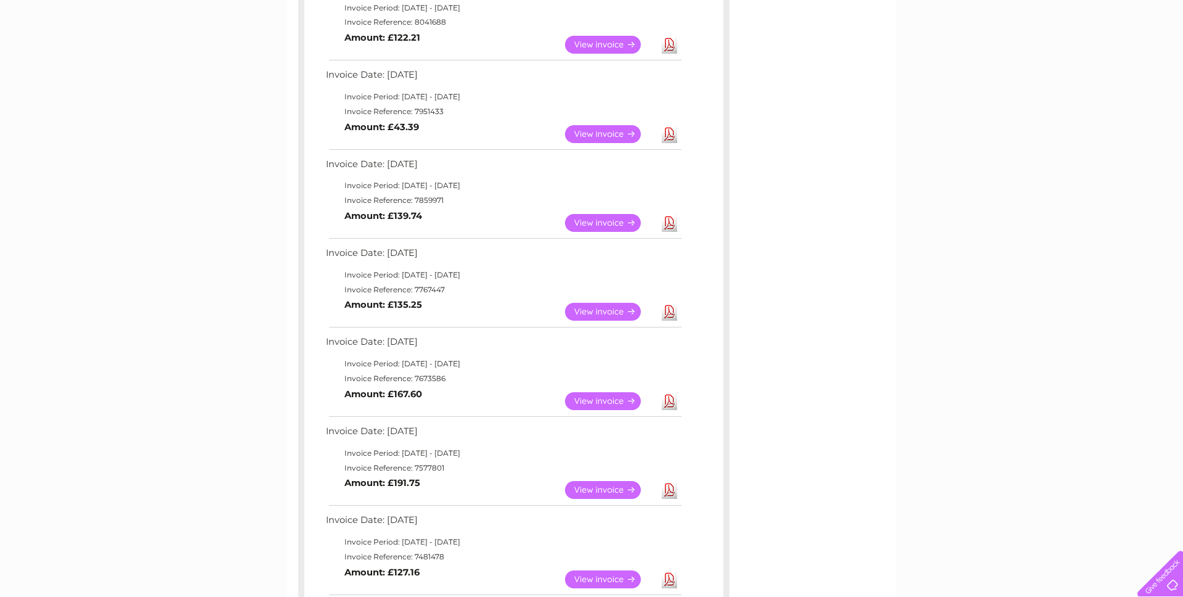
click at [671, 316] on link "Download" at bounding box center [669, 312] width 15 height 18
click at [669, 400] on link "Download" at bounding box center [669, 401] width 15 height 18
click at [668, 492] on link "Download" at bounding box center [669, 490] width 15 height 18
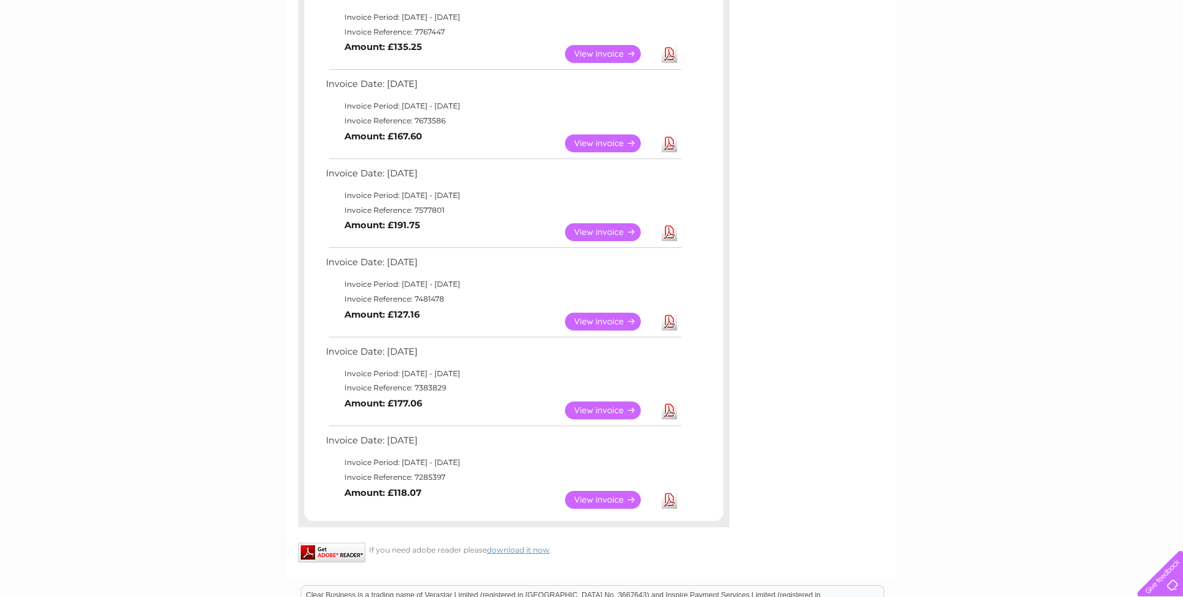
scroll to position [603, 0]
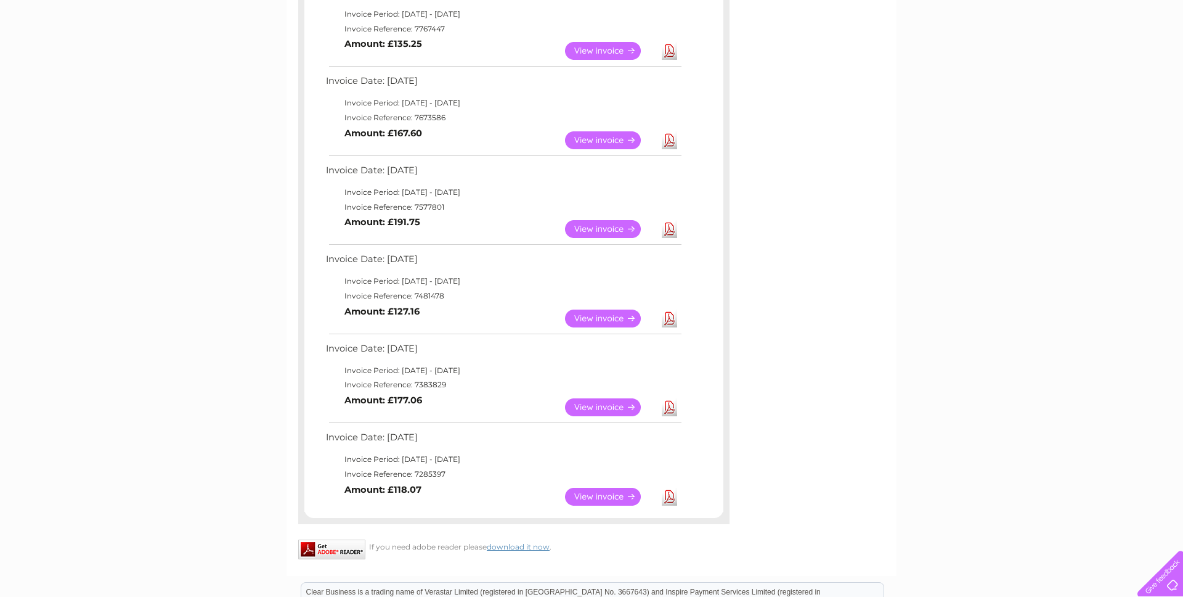
click at [664, 320] on link "Download" at bounding box center [669, 318] width 15 height 18
click at [670, 407] on link "Download" at bounding box center [669, 407] width 15 height 18
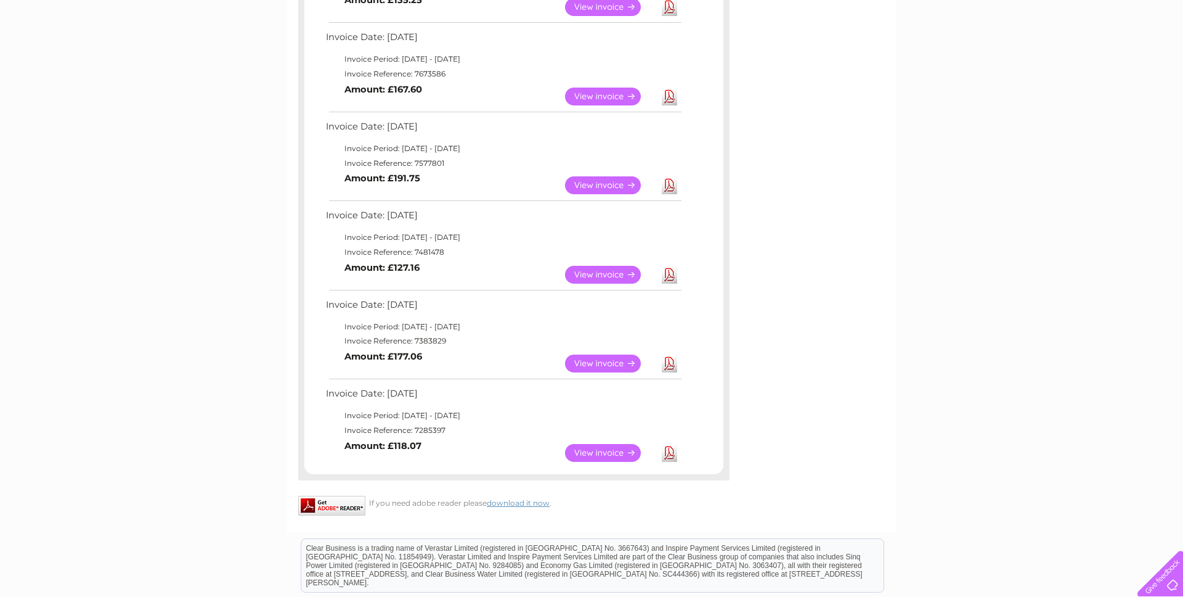
scroll to position [668, 0]
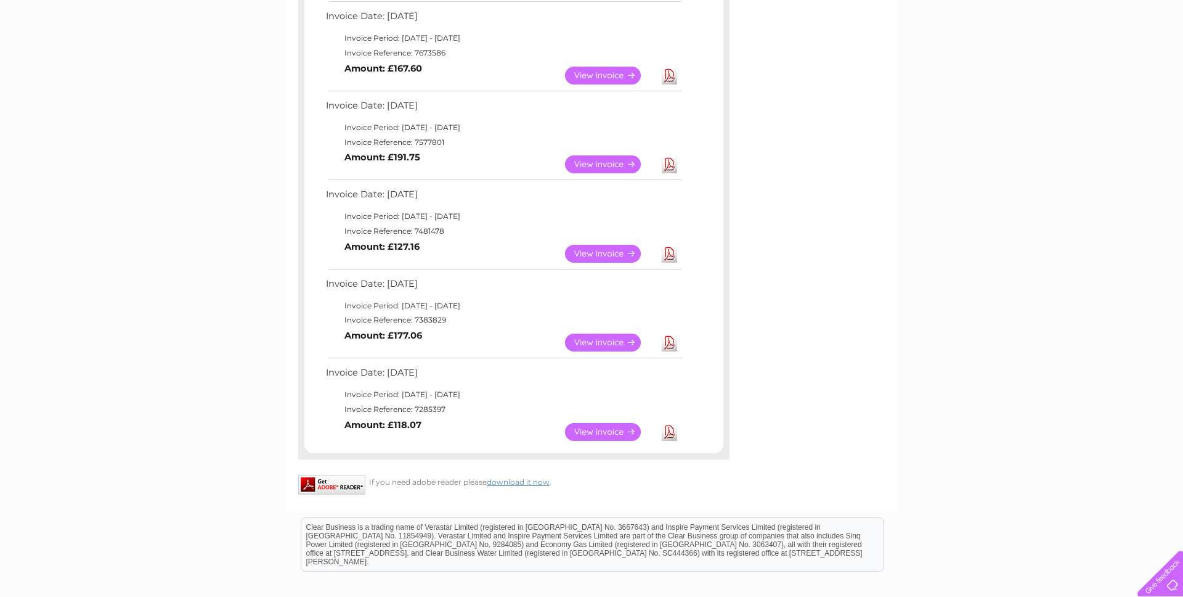
click at [668, 433] on link "Download" at bounding box center [669, 432] width 15 height 18
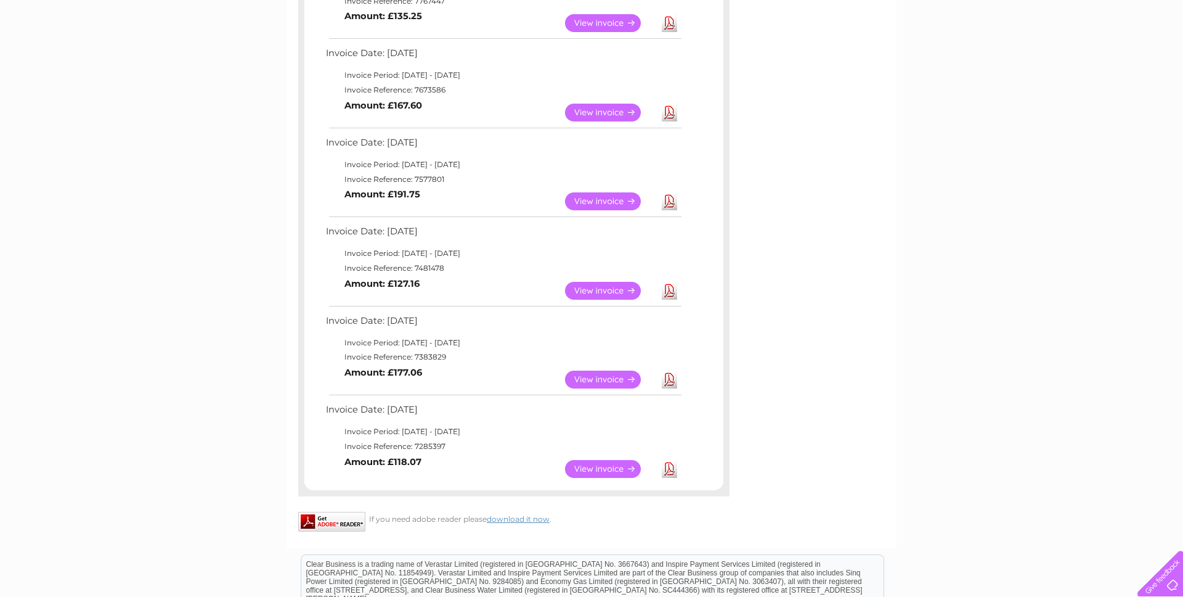
scroll to position [0, 0]
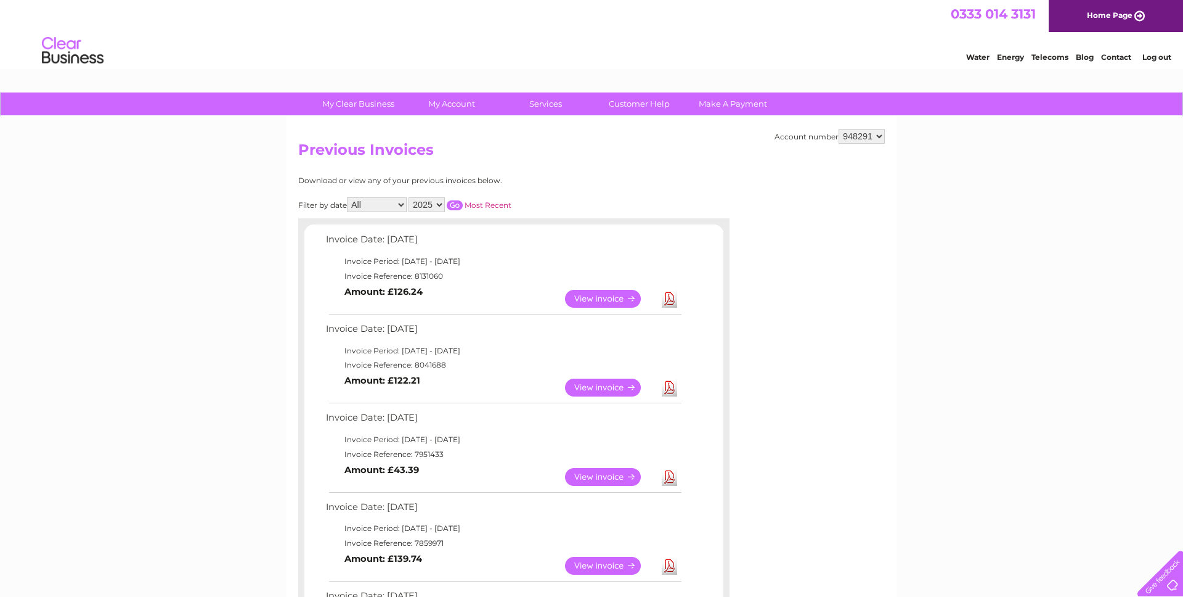
click at [448, 205] on input "button" at bounding box center [455, 205] width 16 height 10
click at [435, 205] on select "2025 2024 2023 2022" at bounding box center [427, 204] width 36 height 15
click at [410, 197] on select "2025 2024 2023 2022" at bounding box center [427, 204] width 36 height 15
click at [454, 206] on input "button" at bounding box center [455, 205] width 16 height 10
click at [669, 302] on link "Download" at bounding box center [669, 299] width 15 height 18
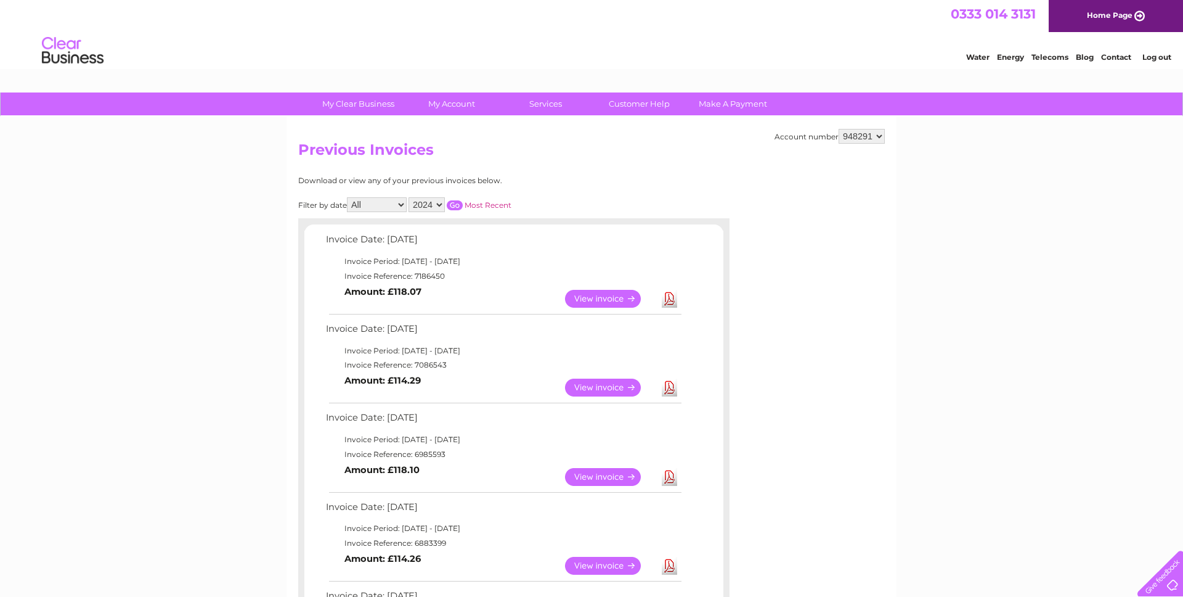
click at [673, 388] on link "Download" at bounding box center [669, 387] width 15 height 18
click at [668, 478] on link "Download" at bounding box center [669, 477] width 15 height 18
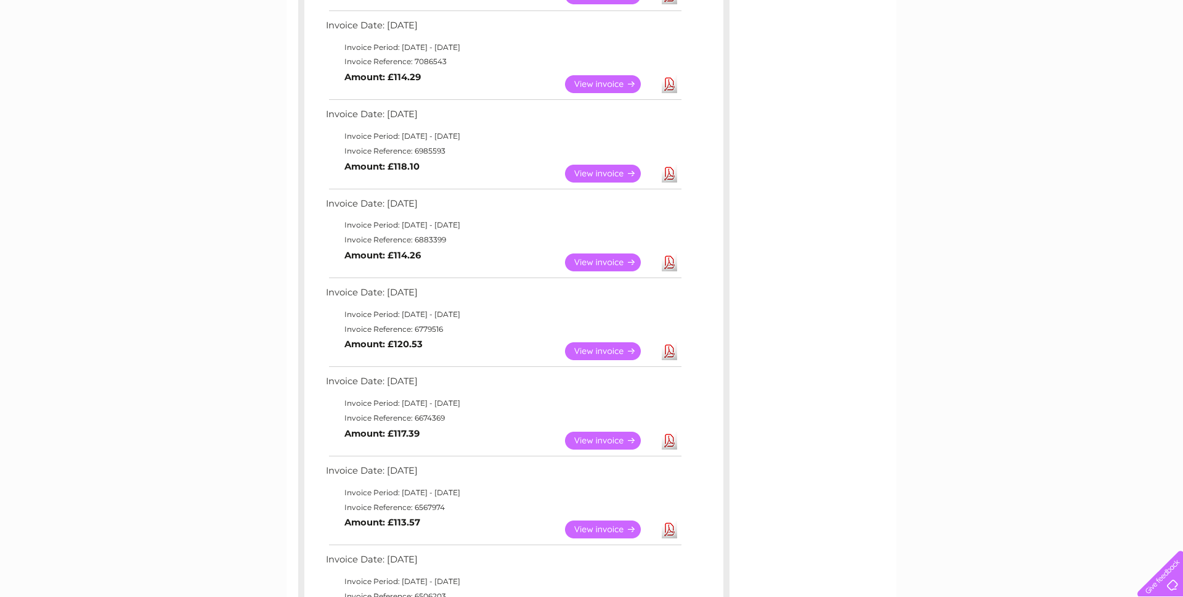
scroll to position [343, 0]
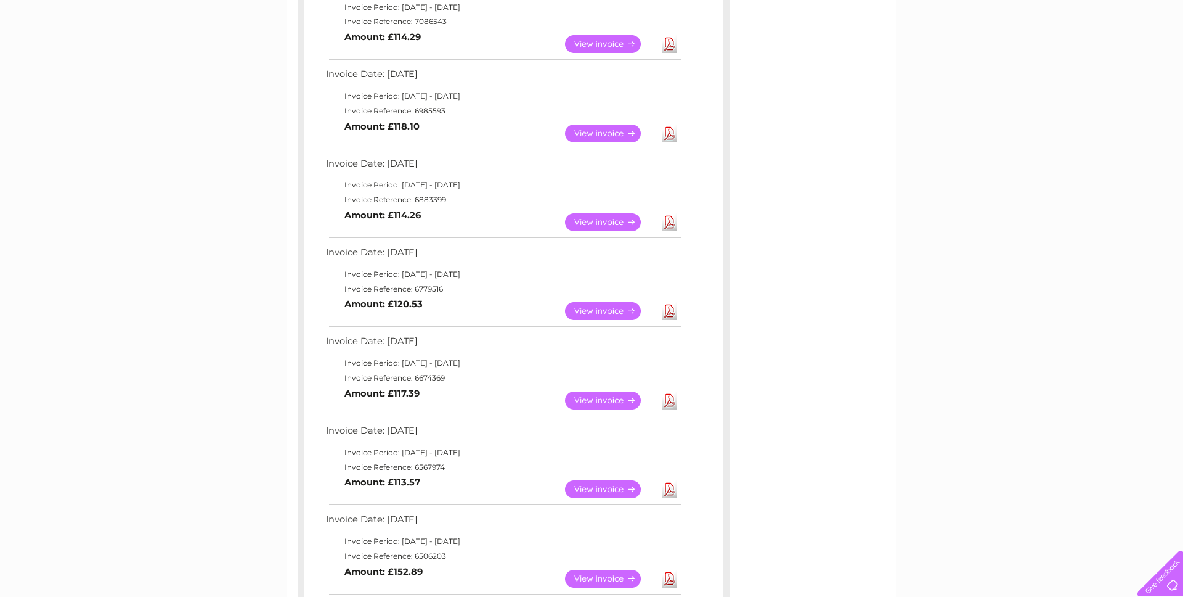
click at [669, 224] on link "Download" at bounding box center [669, 222] width 15 height 18
click at [669, 312] on link "Download" at bounding box center [669, 311] width 15 height 18
click at [669, 402] on link "Download" at bounding box center [669, 400] width 15 height 18
click at [671, 489] on link "Download" at bounding box center [669, 489] width 15 height 18
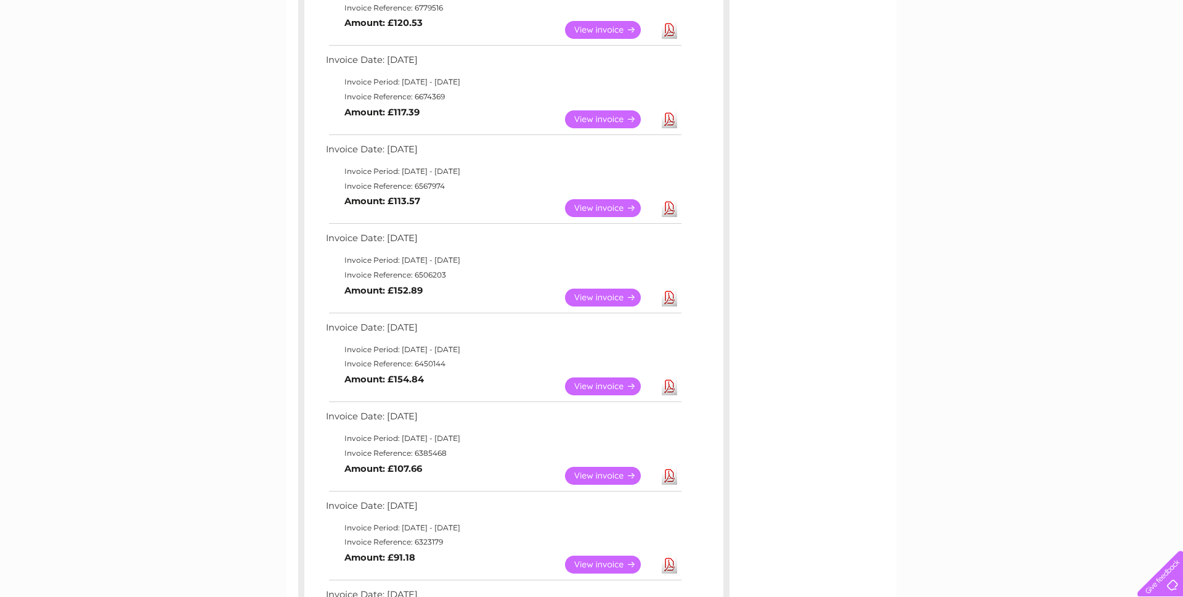
scroll to position [635, 0]
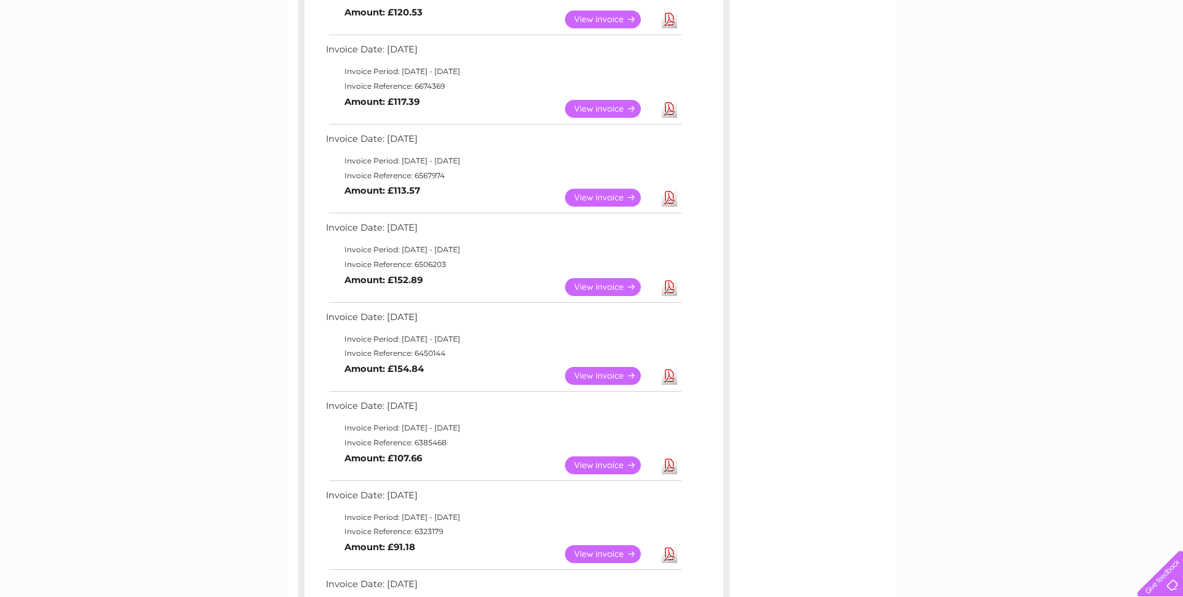
click at [669, 288] on link "Download" at bounding box center [669, 287] width 15 height 18
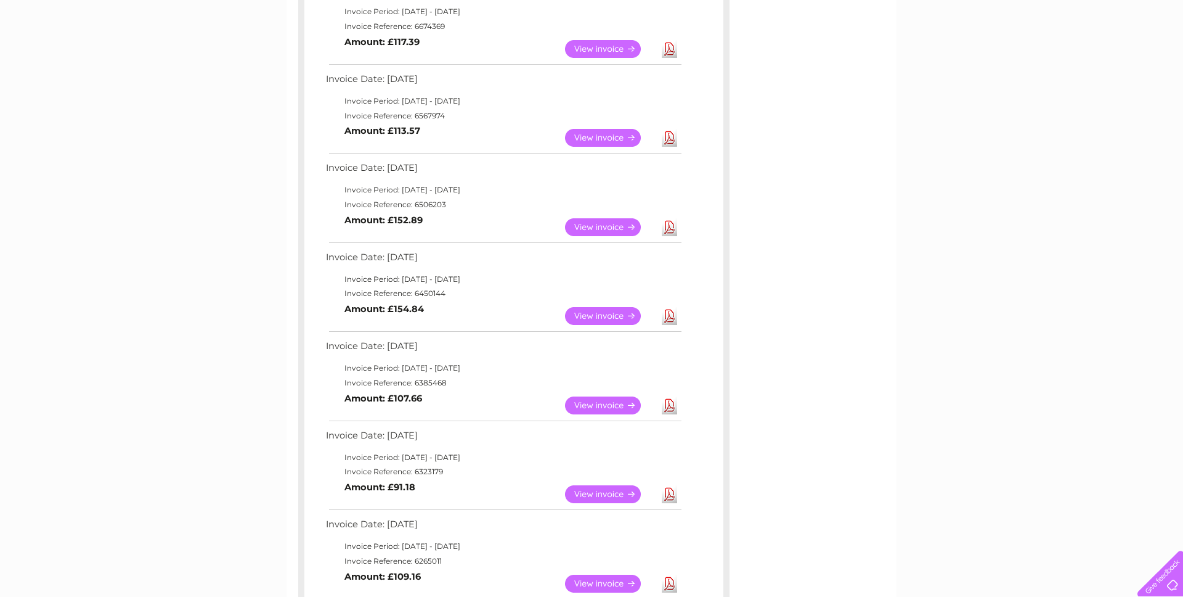
scroll to position [691, 0]
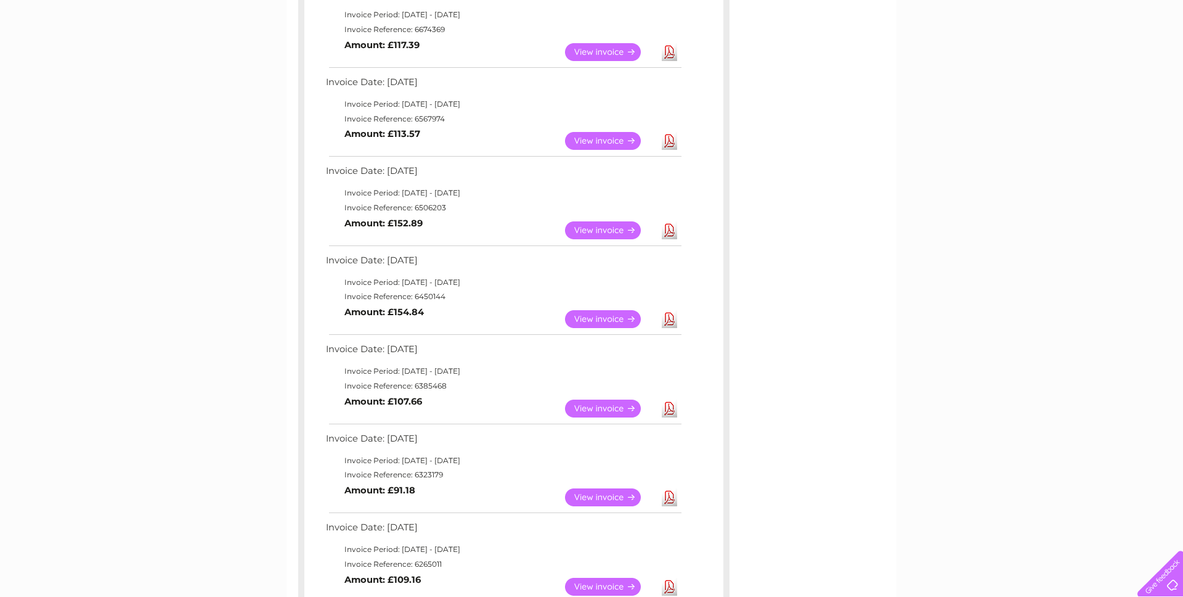
click at [669, 321] on link "Download" at bounding box center [669, 319] width 15 height 18
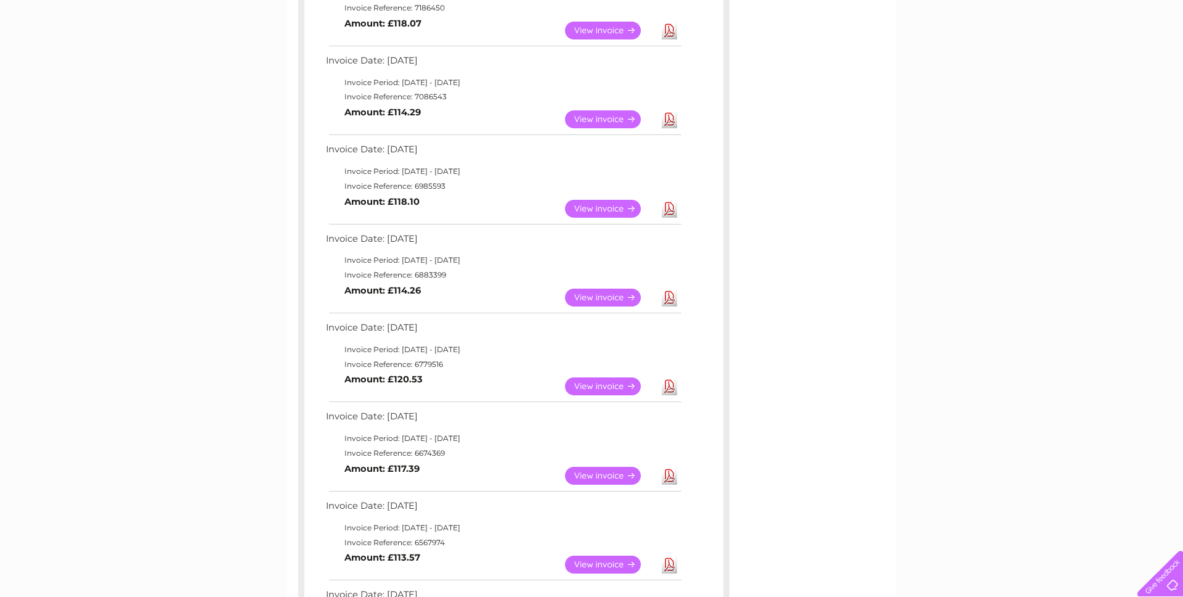
scroll to position [0, 0]
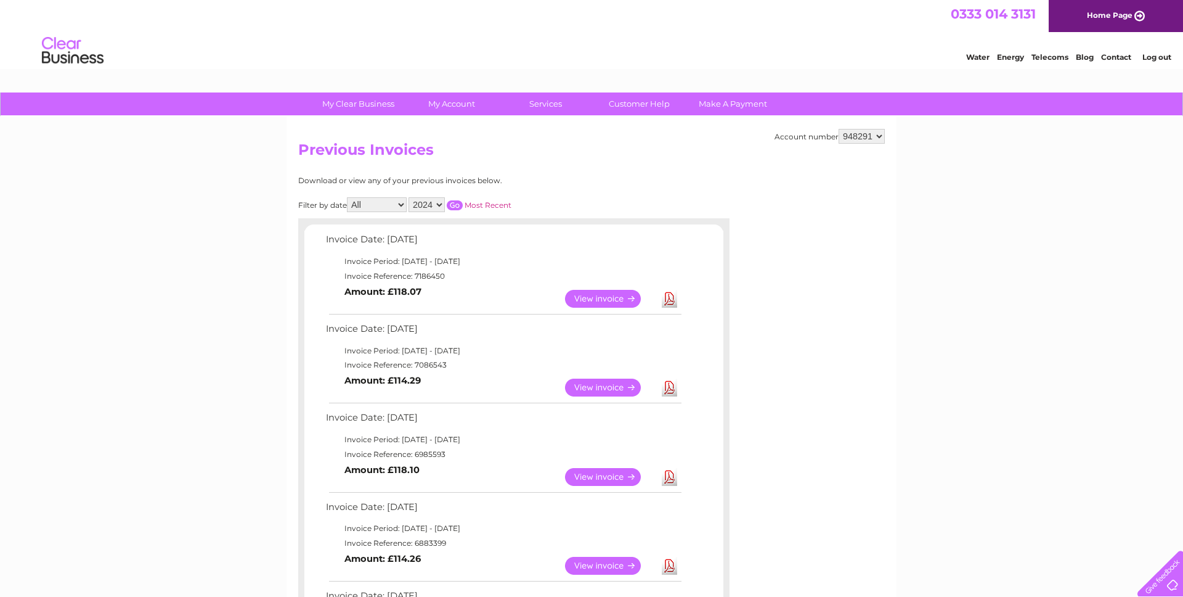
click at [432, 205] on select "2025 2024 2023 2022" at bounding box center [427, 204] width 36 height 15
select select "2025"
click at [410, 197] on select "2025 2024 2023 2022" at bounding box center [427, 204] width 36 height 15
click at [863, 137] on select "924810 948291 964991 965377" at bounding box center [862, 136] width 46 height 15
select select "964991"
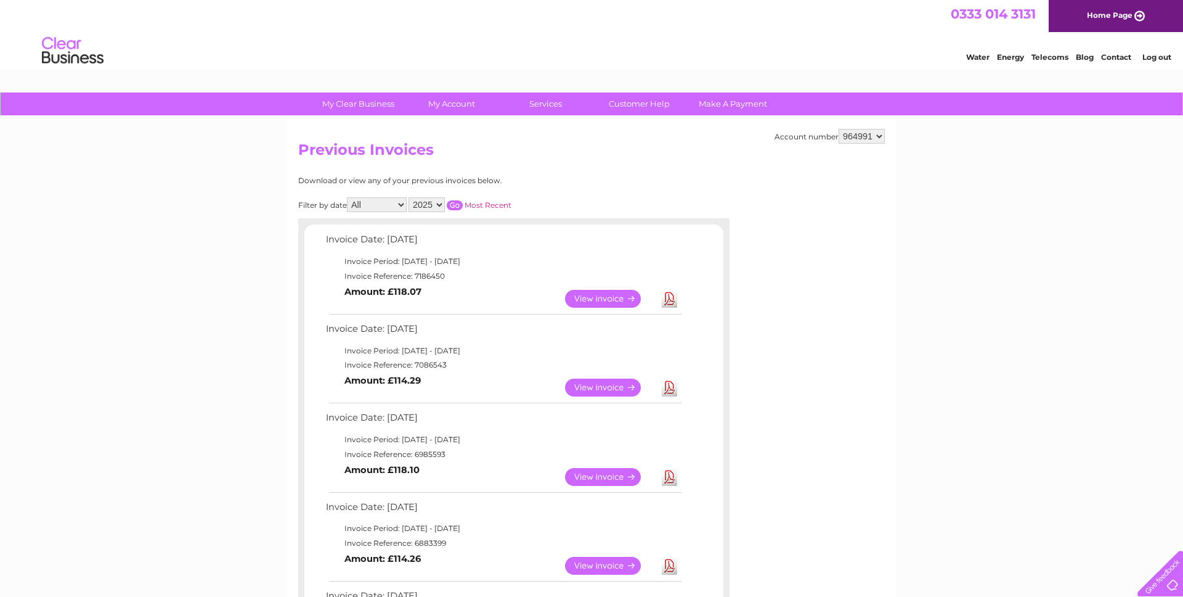
click at [839, 129] on select "924810 948291 964991 965377" at bounding box center [862, 136] width 46 height 15
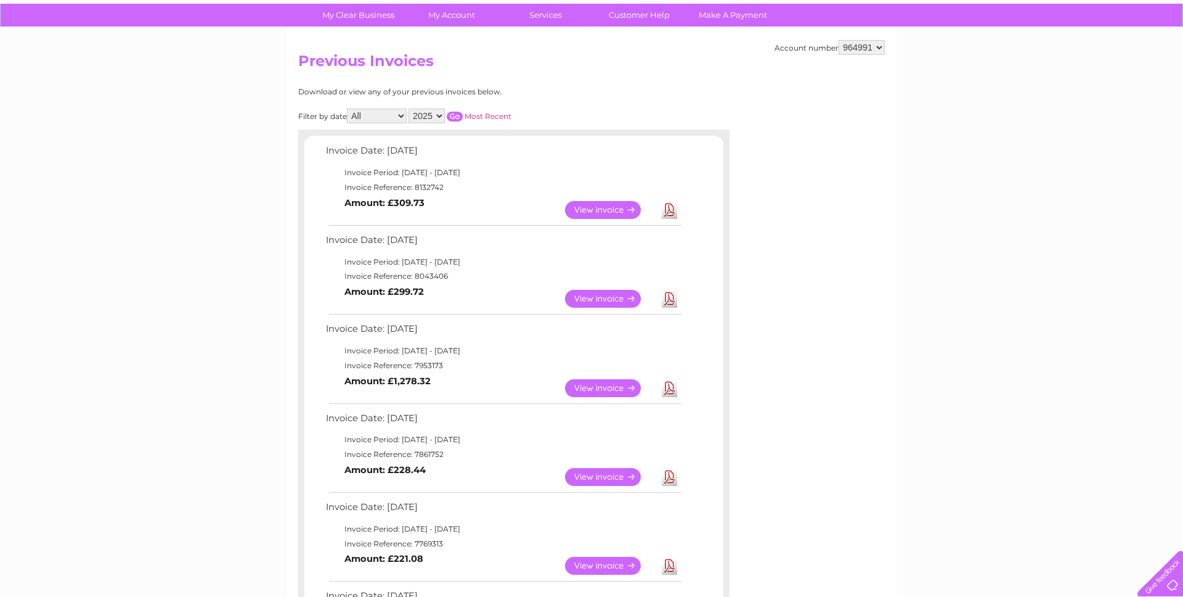
scroll to position [90, 0]
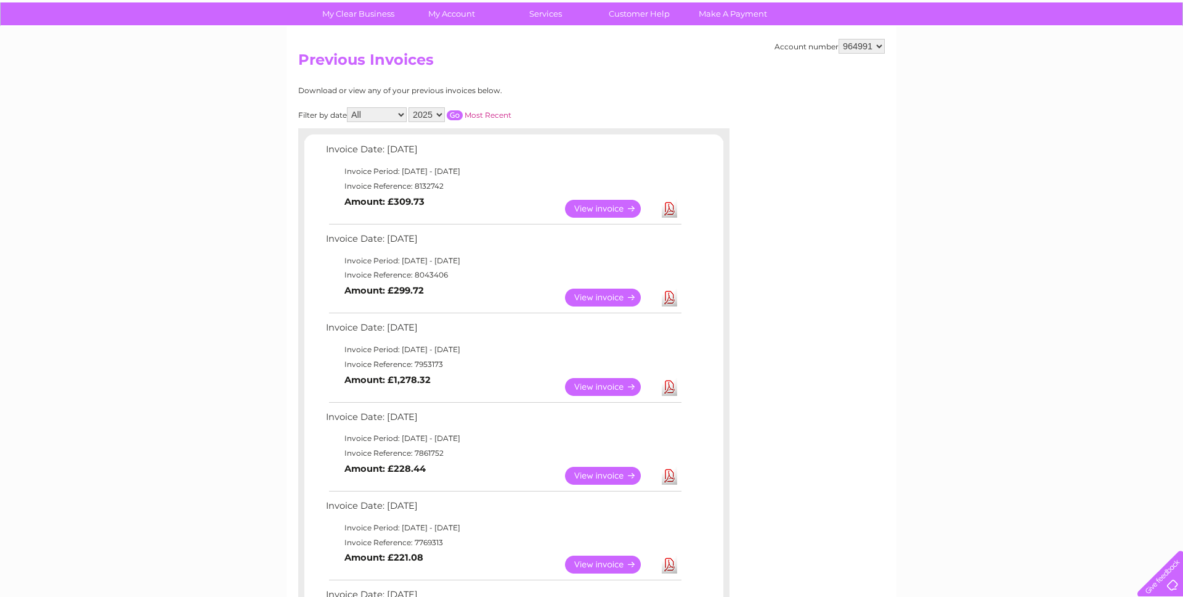
click at [669, 297] on link "Download" at bounding box center [669, 297] width 15 height 18
click at [670, 388] on link "Download" at bounding box center [669, 387] width 15 height 18
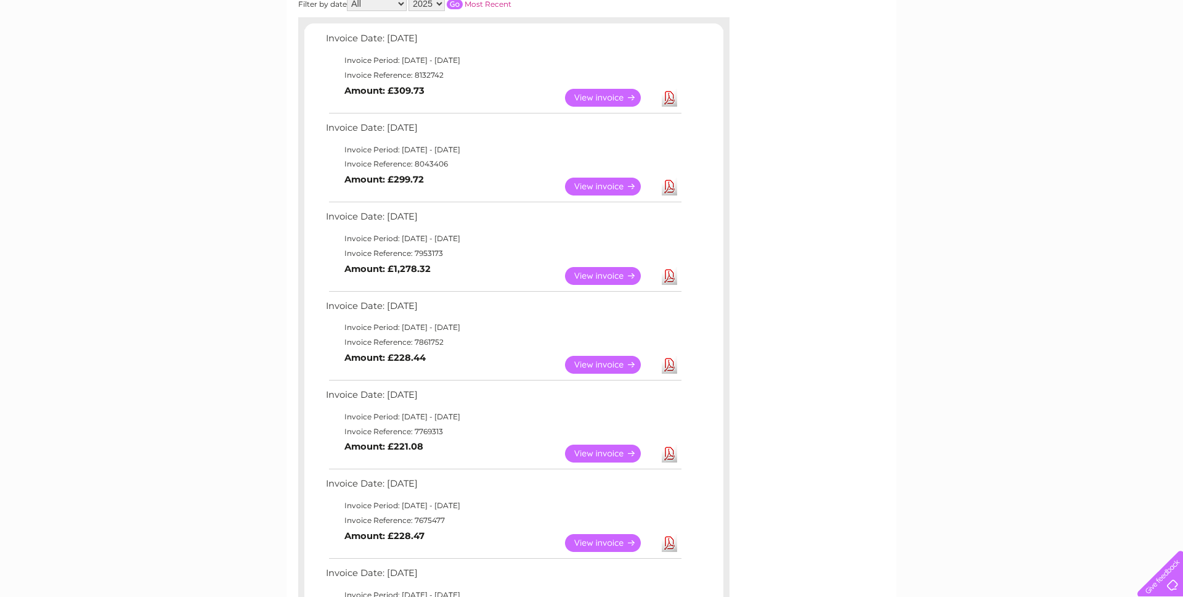
scroll to position [210, 0]
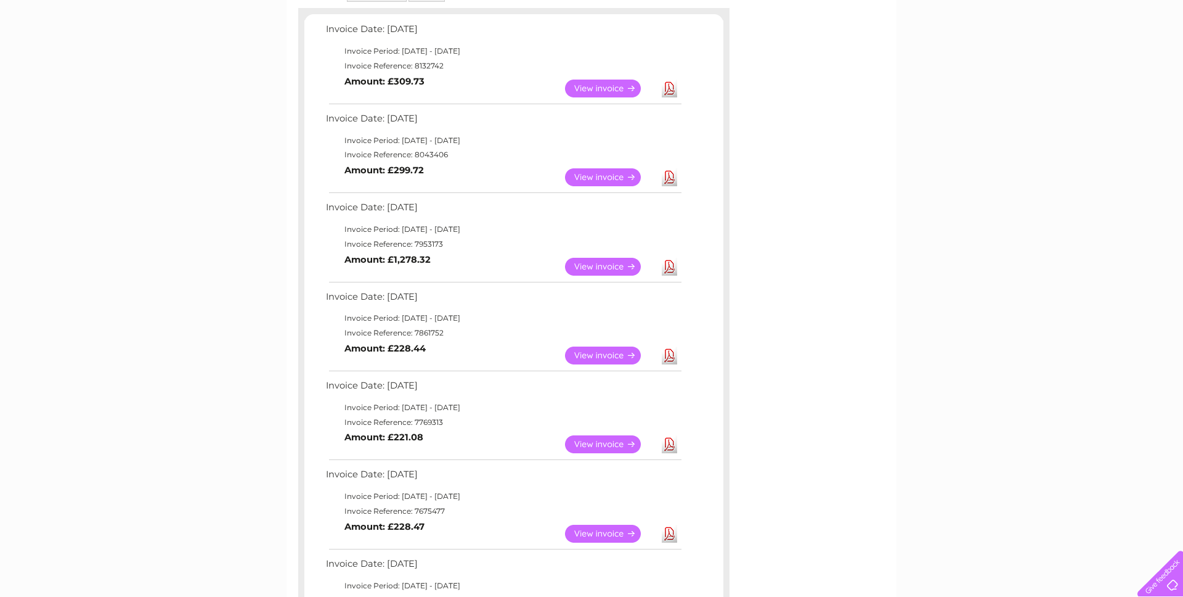
click at [674, 356] on link "Download" at bounding box center [669, 355] width 15 height 18
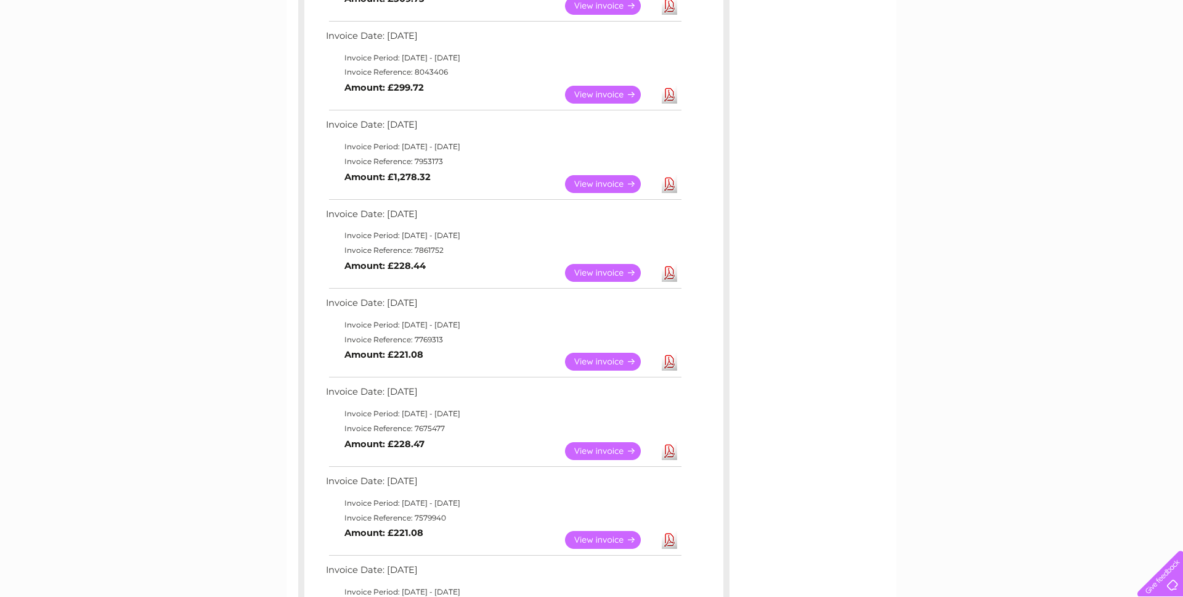
scroll to position [0, 0]
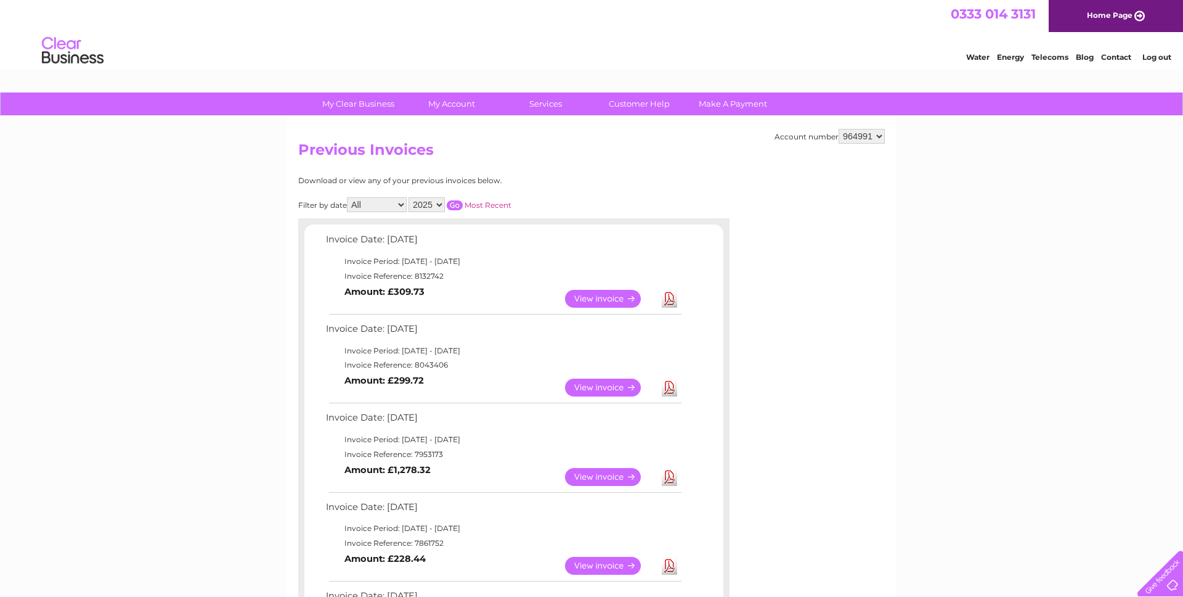
click at [426, 206] on select "2025 2024 2023 2022" at bounding box center [427, 204] width 36 height 15
select select "2024"
click at [410, 197] on select "2025 2024 2023 2022" at bounding box center [427, 204] width 36 height 15
click at [458, 206] on input "button" at bounding box center [455, 205] width 16 height 10
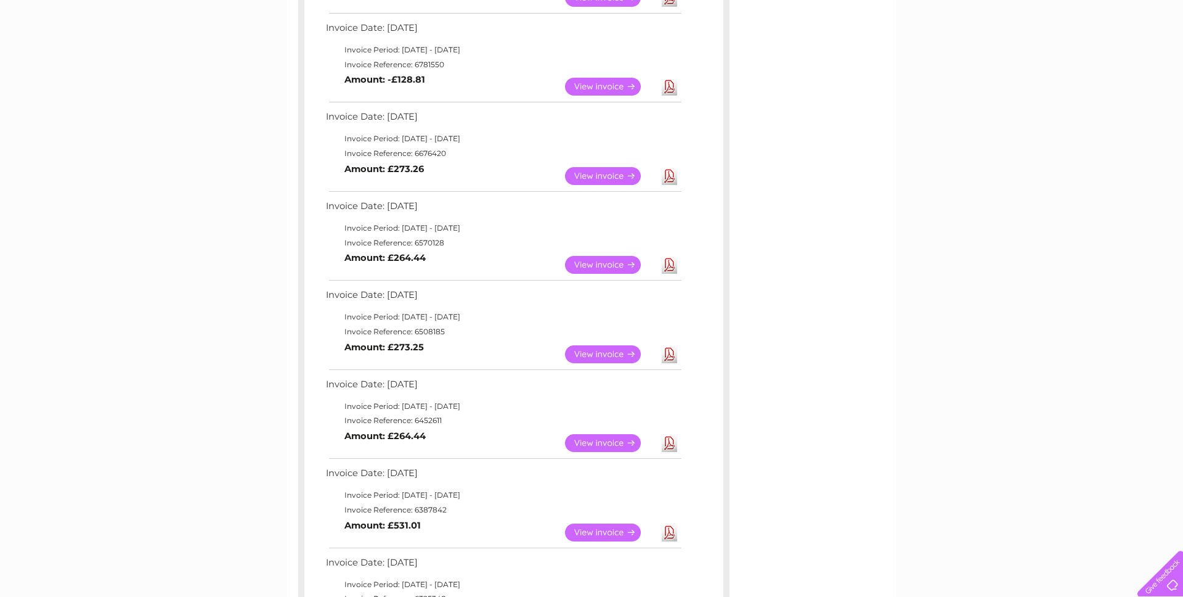
scroll to position [569, 0]
click at [667, 440] on link "Download" at bounding box center [669, 442] width 15 height 18
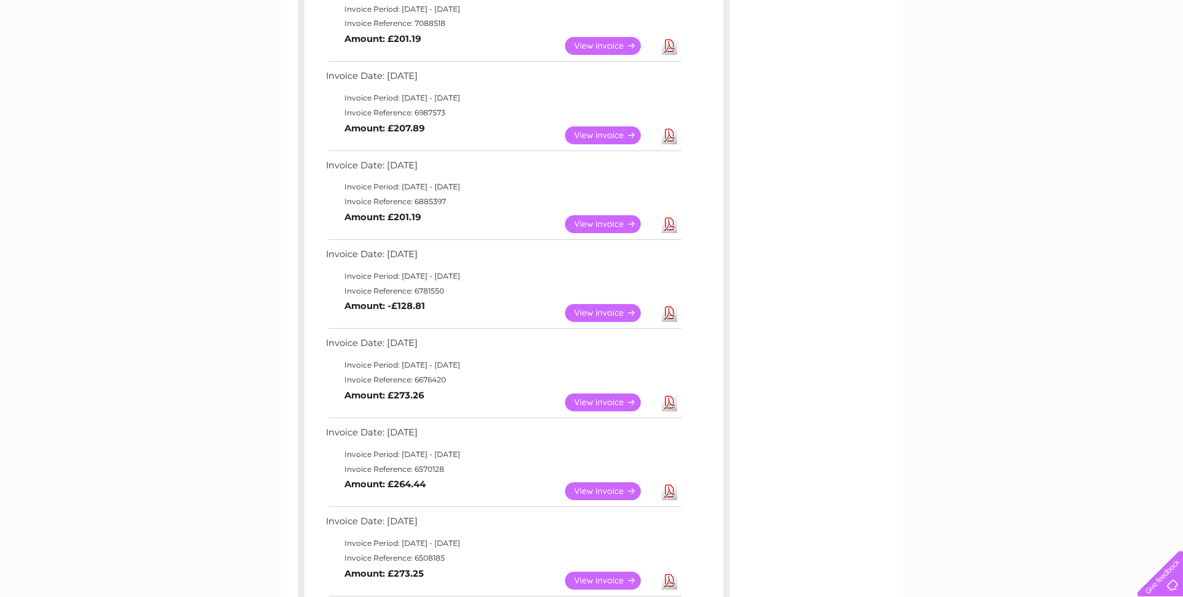
scroll to position [0, 0]
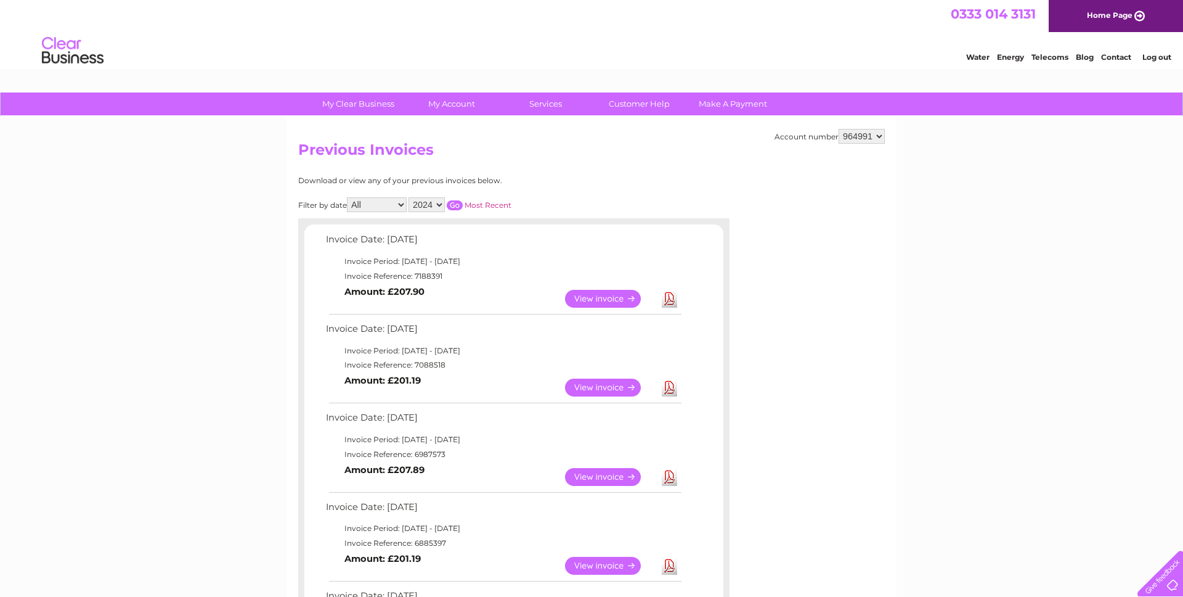
drag, startPoint x: 878, startPoint y: 119, endPoint x: 874, endPoint y: 124, distance: 6.7
click at [862, 137] on select "924810 948291 964991 965377" at bounding box center [862, 136] width 46 height 15
select select "965377"
click at [839, 129] on select "924810 948291 964991 965377" at bounding box center [862, 136] width 46 height 15
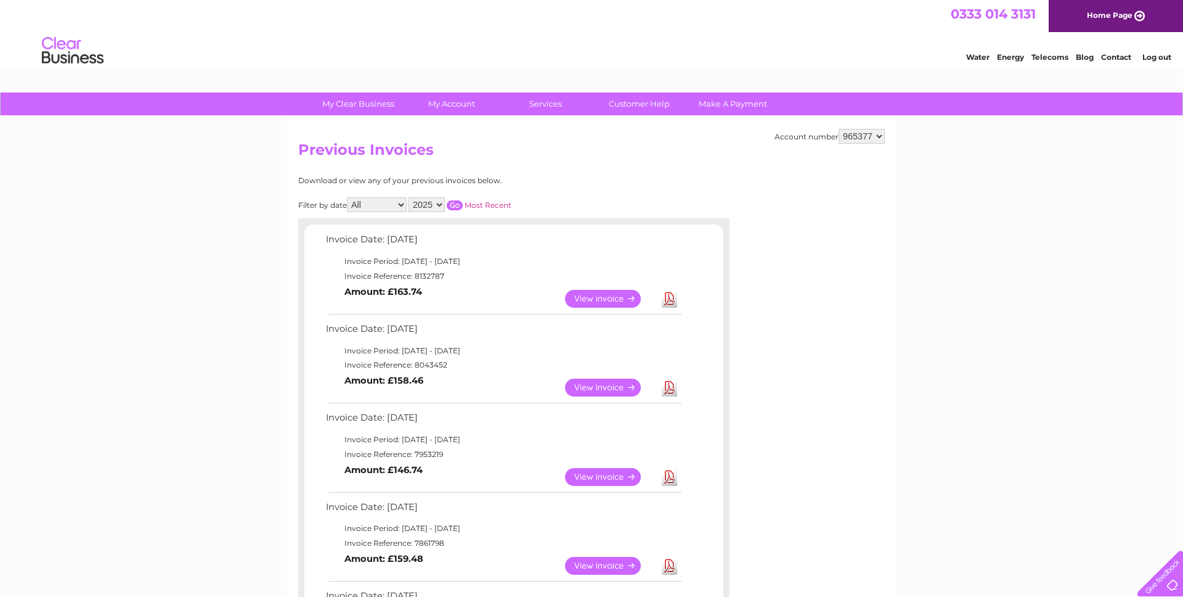
click at [669, 301] on link "Download" at bounding box center [669, 299] width 15 height 18
click at [670, 386] on link "Download" at bounding box center [669, 387] width 15 height 18
click at [669, 478] on link "Download" at bounding box center [669, 477] width 15 height 18
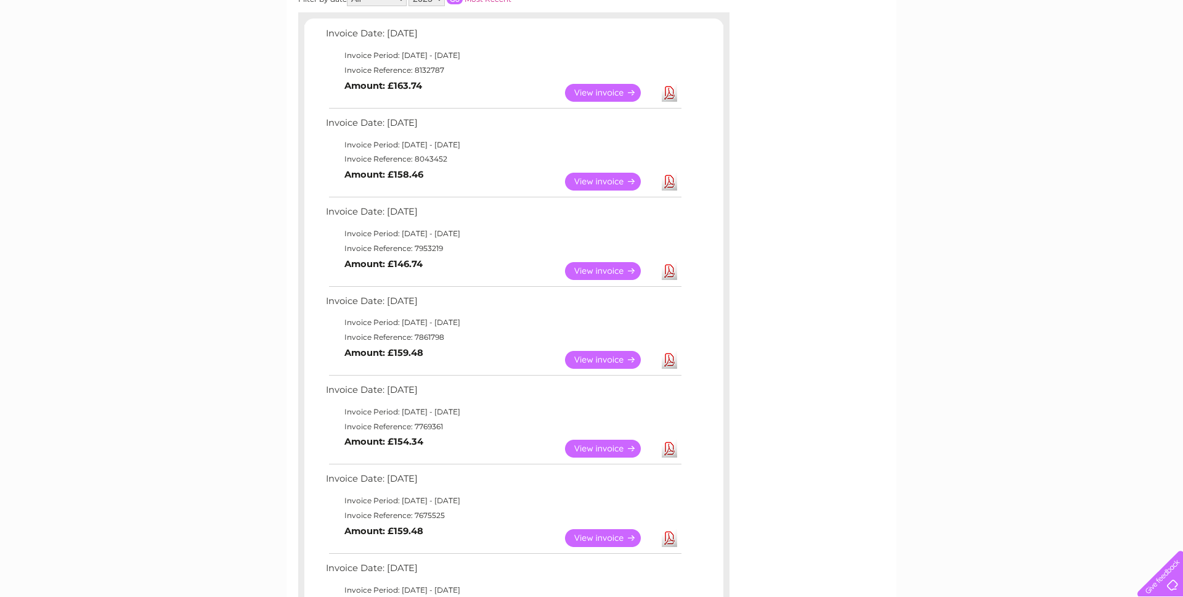
scroll to position [205, 0]
click at [671, 362] on link "Download" at bounding box center [669, 361] width 15 height 18
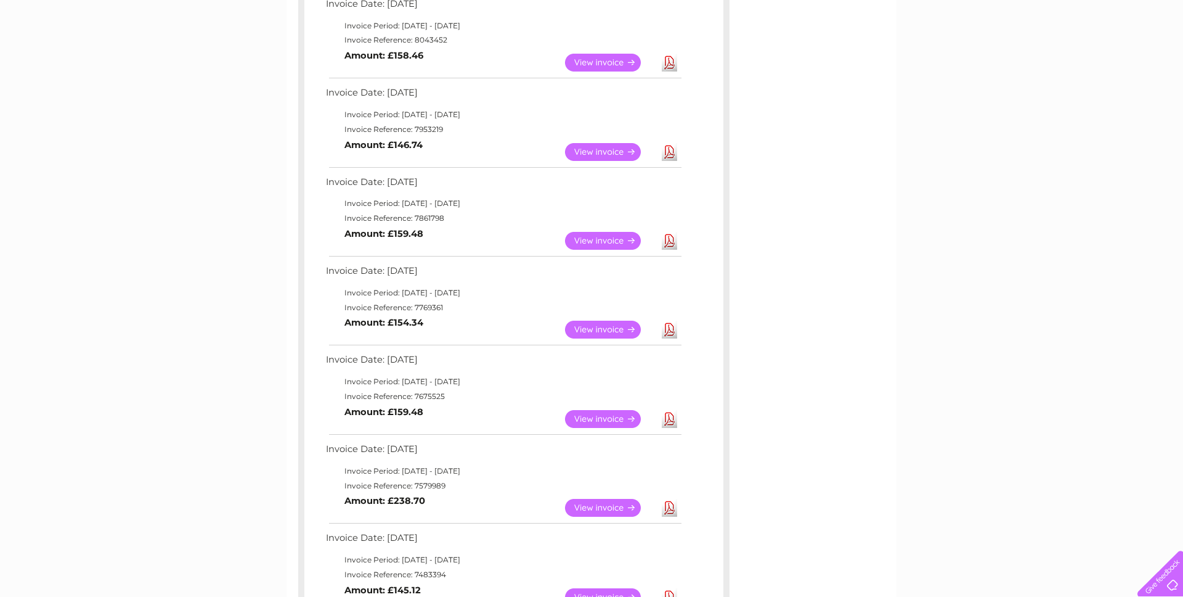
scroll to position [353, 0]
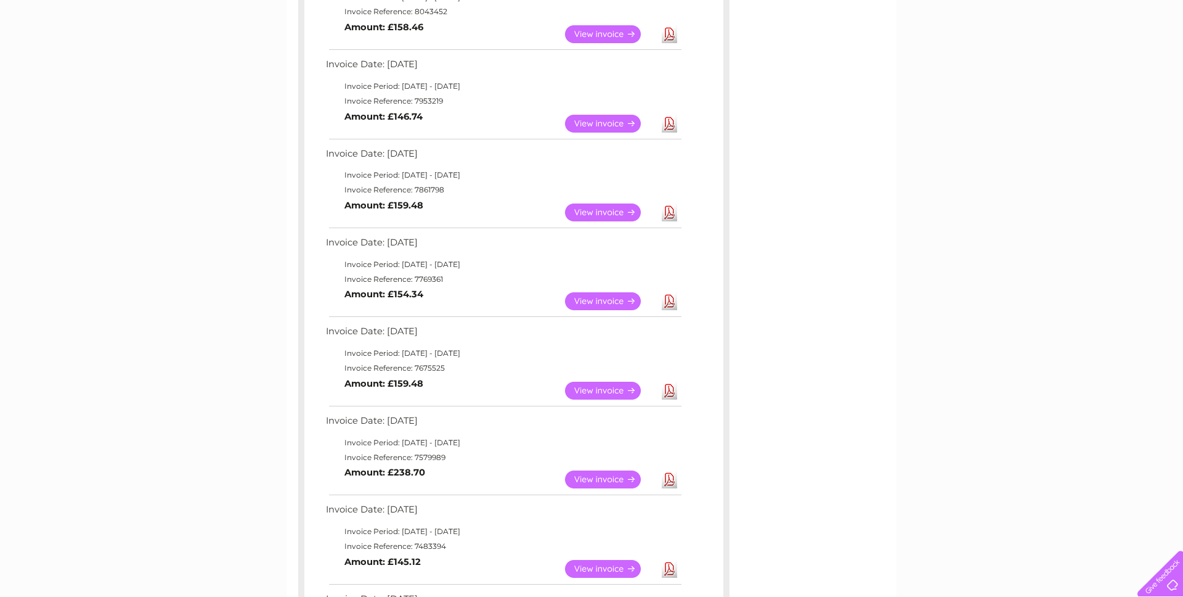
click at [669, 303] on link "Download" at bounding box center [669, 301] width 15 height 18
click at [660, 389] on td "Download" at bounding box center [670, 390] width 22 height 24
click at [674, 392] on link "Download" at bounding box center [669, 390] width 15 height 18
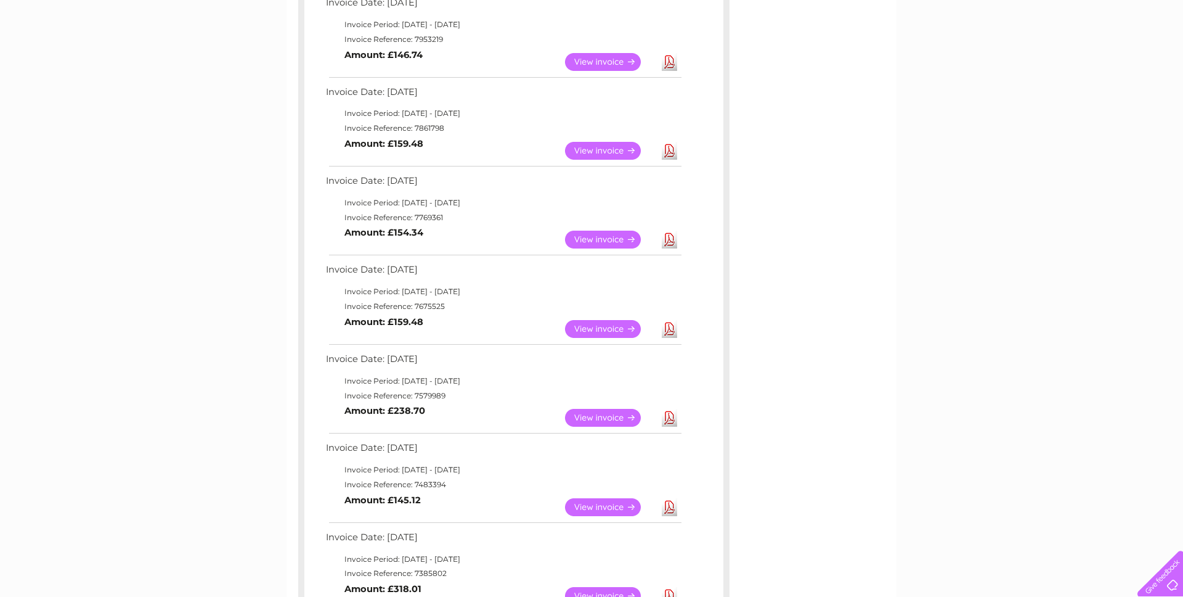
scroll to position [433, 0]
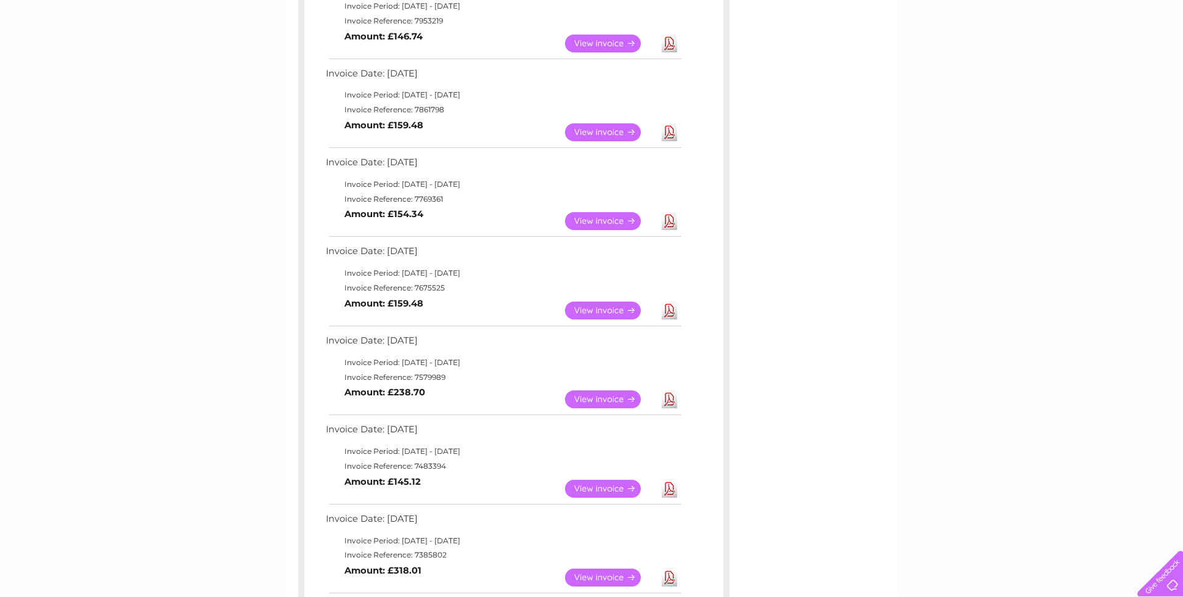
click at [671, 402] on link "Download" at bounding box center [669, 399] width 15 height 18
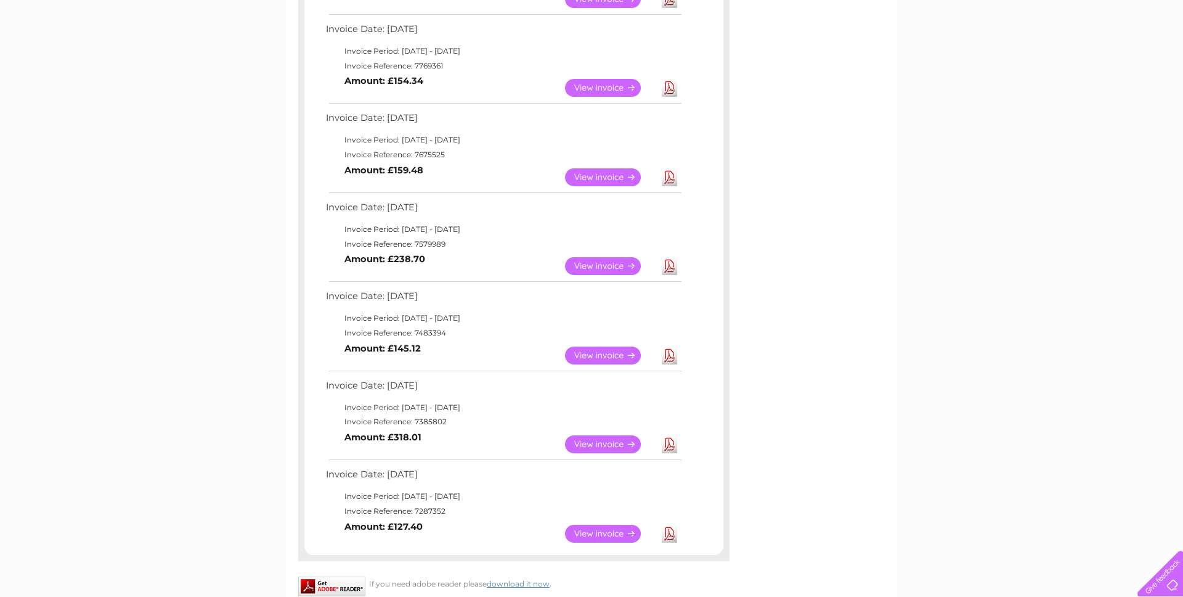
scroll to position [581, 0]
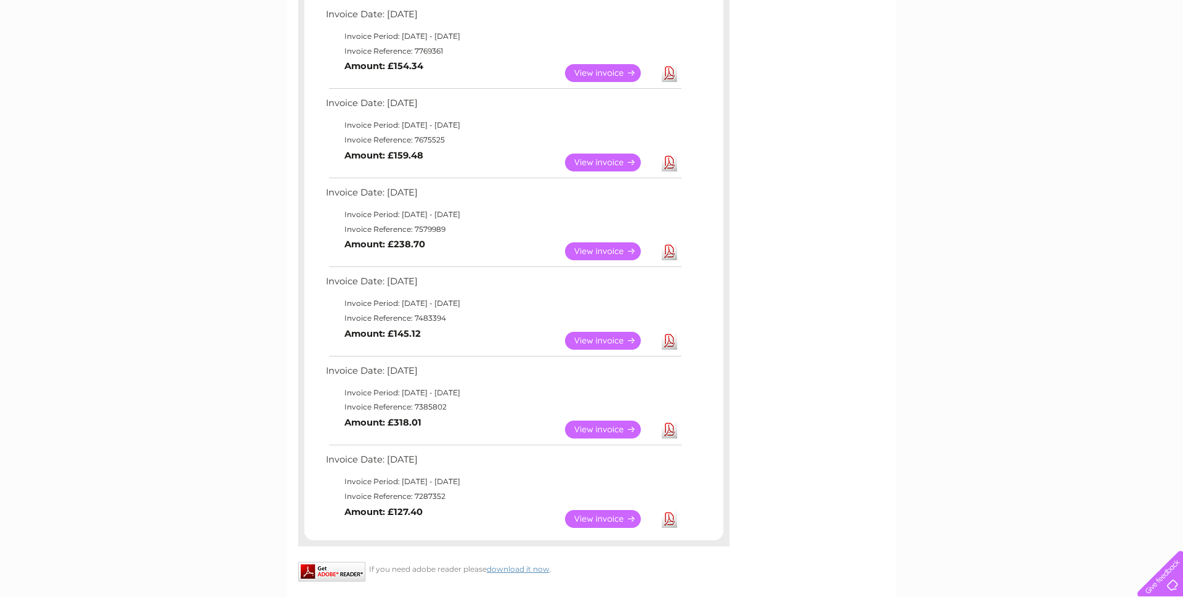
click at [669, 341] on link "Download" at bounding box center [669, 341] width 15 height 18
click at [675, 430] on link "Download" at bounding box center [669, 429] width 15 height 18
click at [672, 523] on link "Download" at bounding box center [669, 519] width 15 height 18
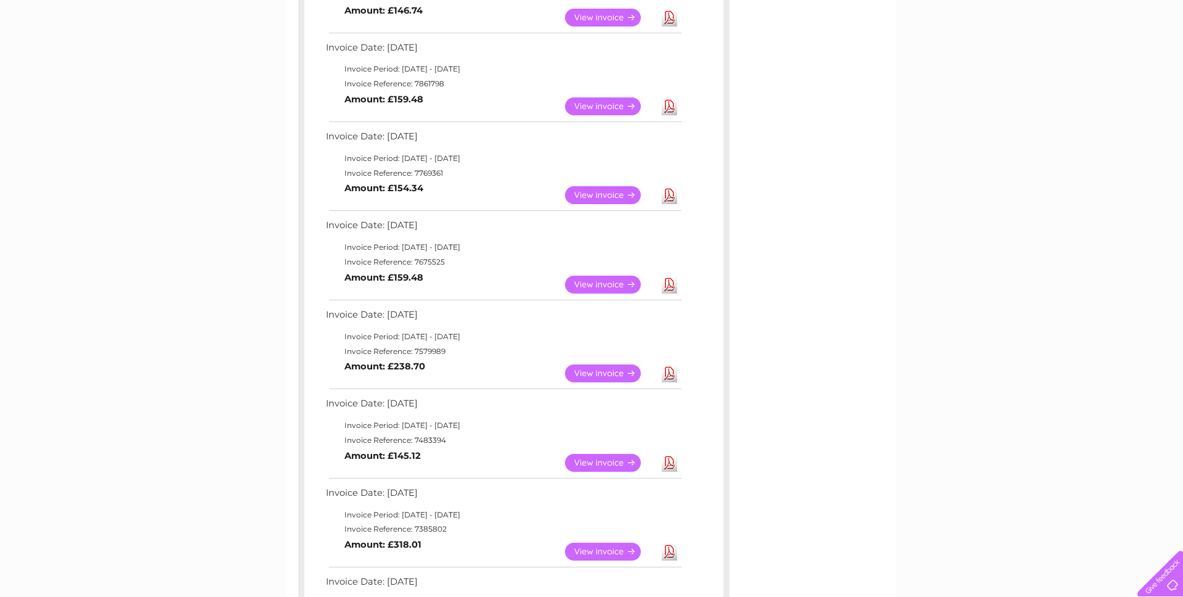
scroll to position [0, 0]
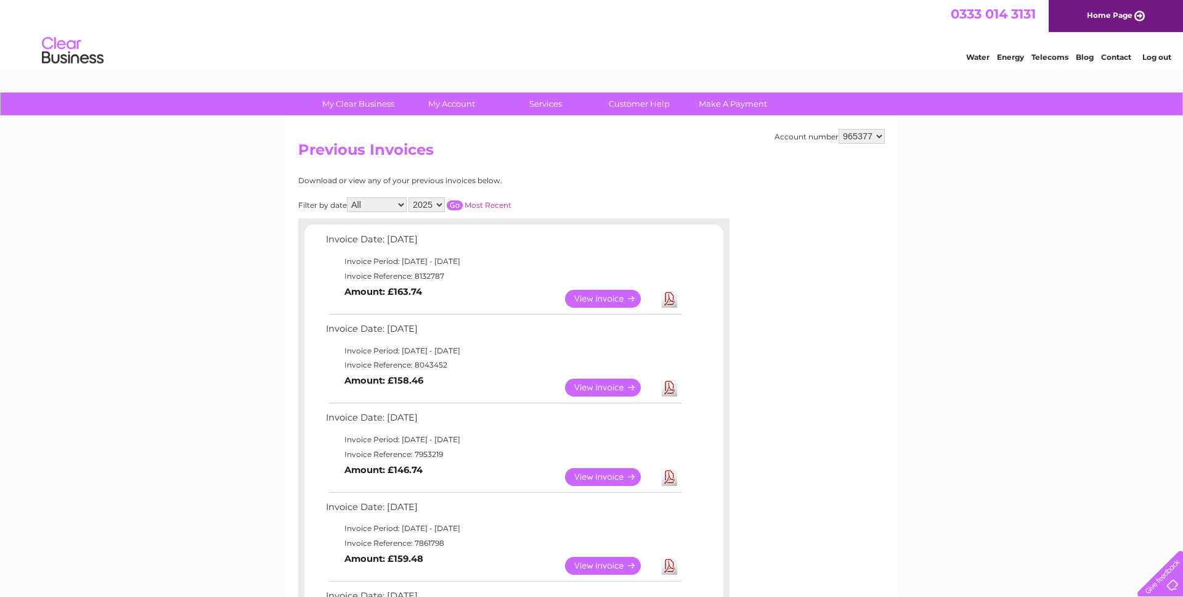
click at [423, 201] on select "2025 2024 2023 2022" at bounding box center [427, 204] width 36 height 15
select select "2024"
click at [410, 197] on select "2025 2024 2023 2022" at bounding box center [427, 204] width 36 height 15
click at [458, 206] on input "button" at bounding box center [455, 205] width 16 height 10
click at [672, 300] on link "Download" at bounding box center [669, 299] width 15 height 18
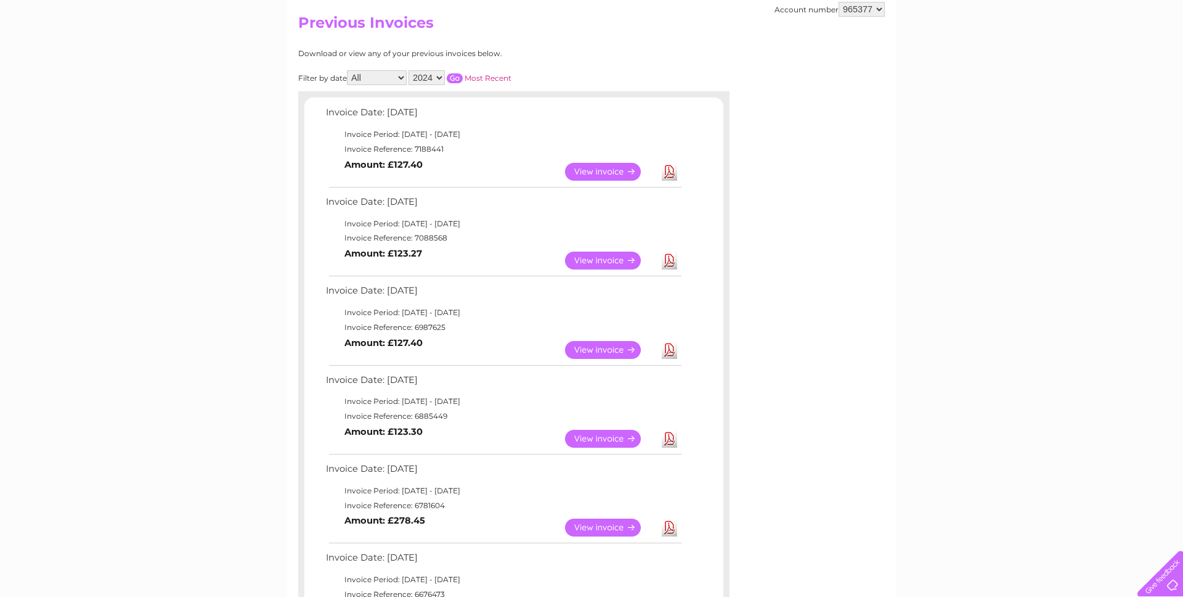
scroll to position [126, 0]
click at [671, 264] on link "Download" at bounding box center [669, 262] width 15 height 18
click at [670, 354] on link "Download" at bounding box center [669, 351] width 15 height 18
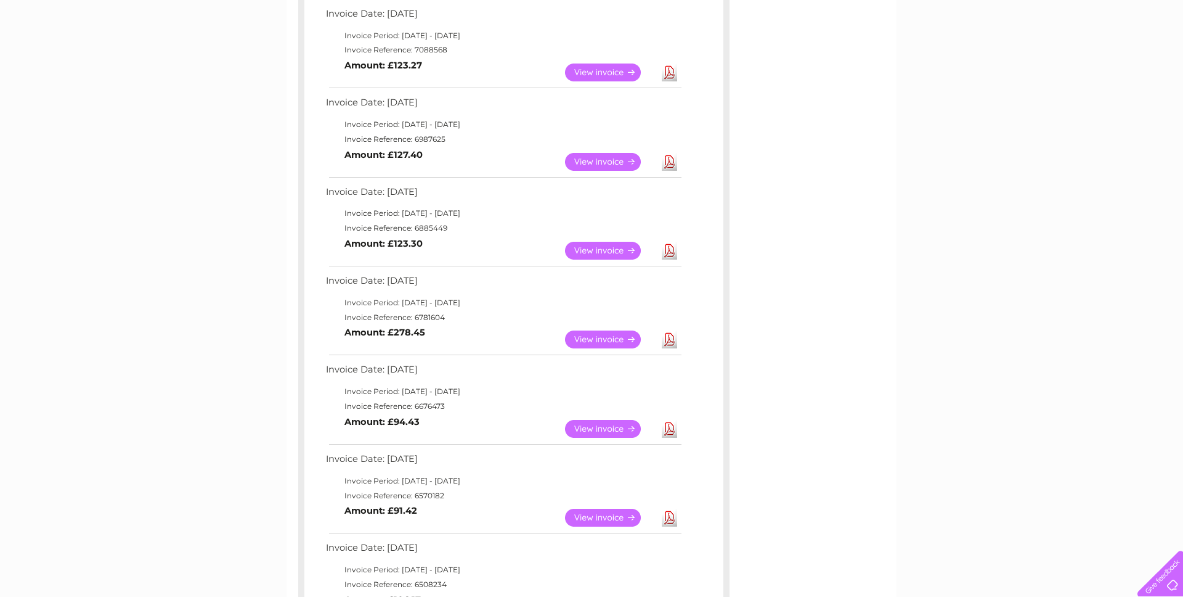
scroll to position [319, 0]
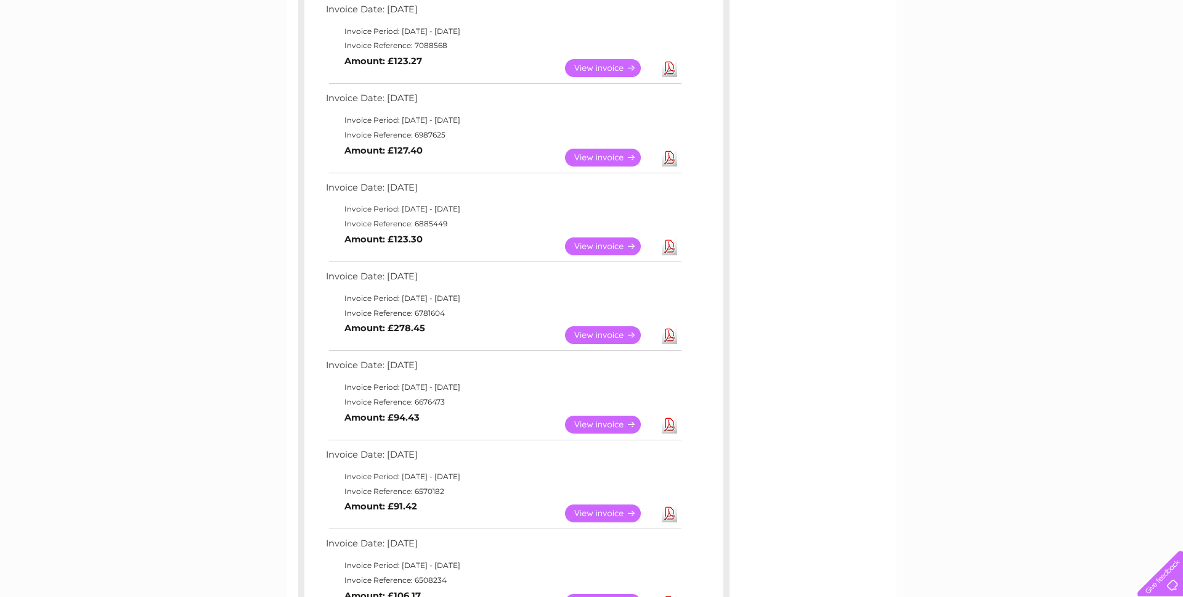
click at [671, 246] on link "Download" at bounding box center [669, 246] width 15 height 18
click at [667, 337] on link "Download" at bounding box center [669, 335] width 15 height 18
click at [672, 426] on link "Download" at bounding box center [669, 424] width 15 height 18
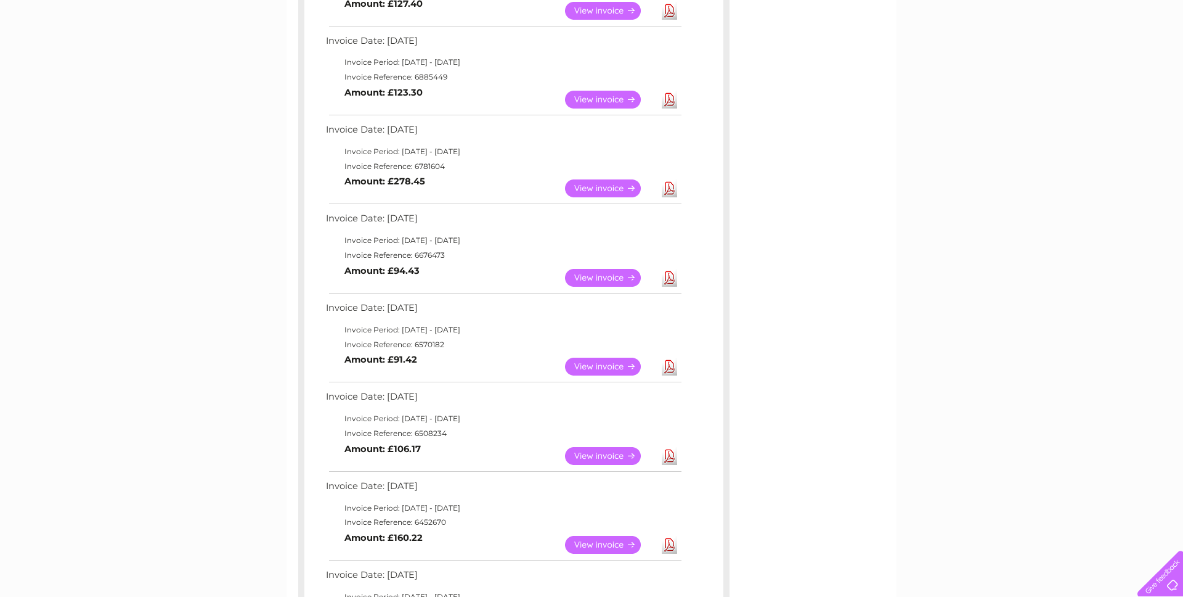
scroll to position [467, 0]
click at [668, 365] on link "Download" at bounding box center [669, 365] width 15 height 18
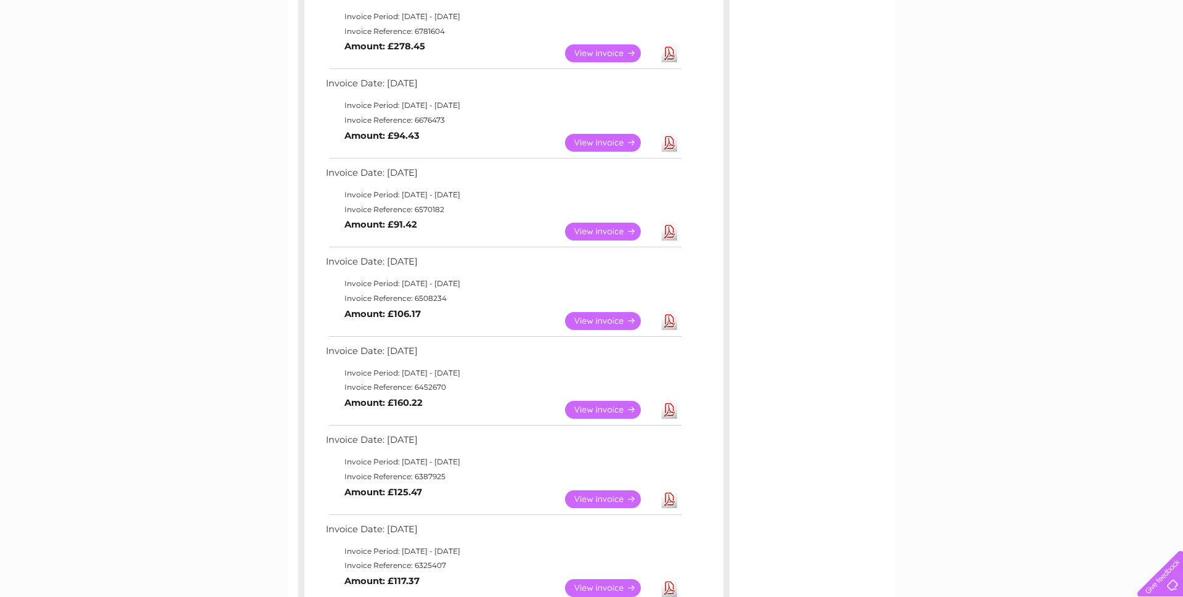
scroll to position [600, 0]
click at [674, 324] on link "Download" at bounding box center [669, 322] width 15 height 18
click at [669, 323] on link "Download" at bounding box center [669, 322] width 15 height 18
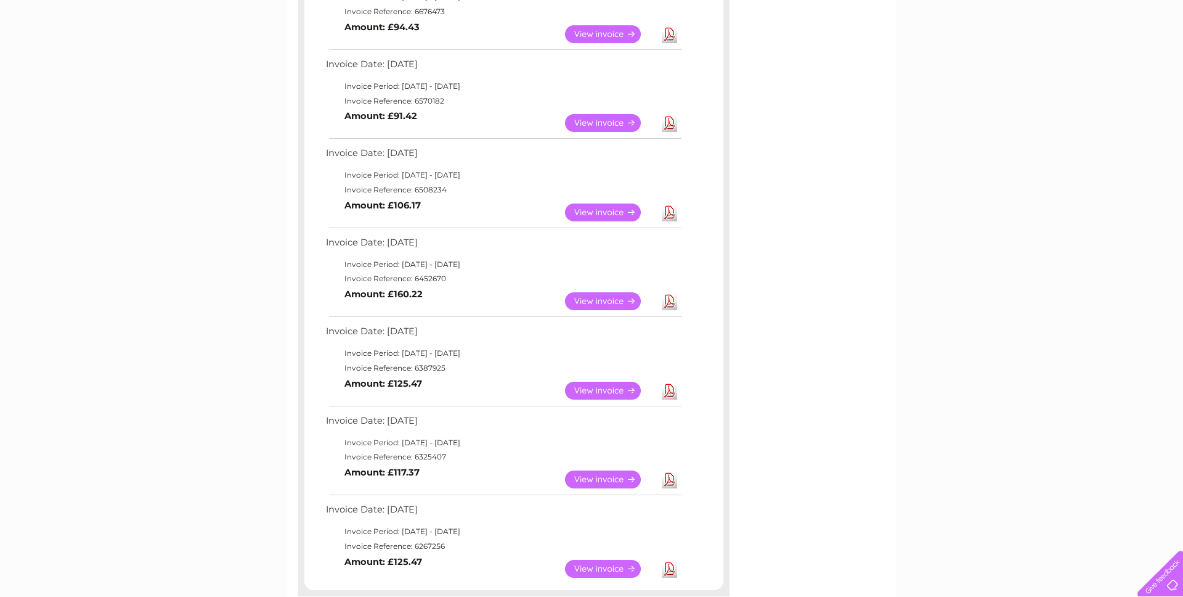
scroll to position [712, 0]
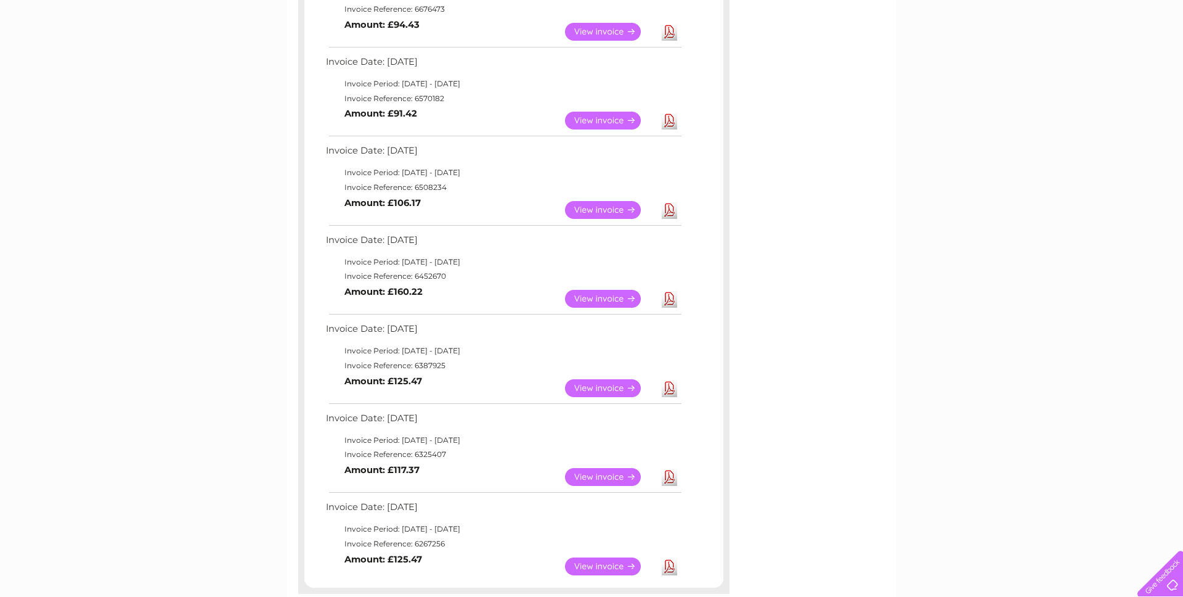
click at [672, 298] on link "Download" at bounding box center [669, 299] width 15 height 18
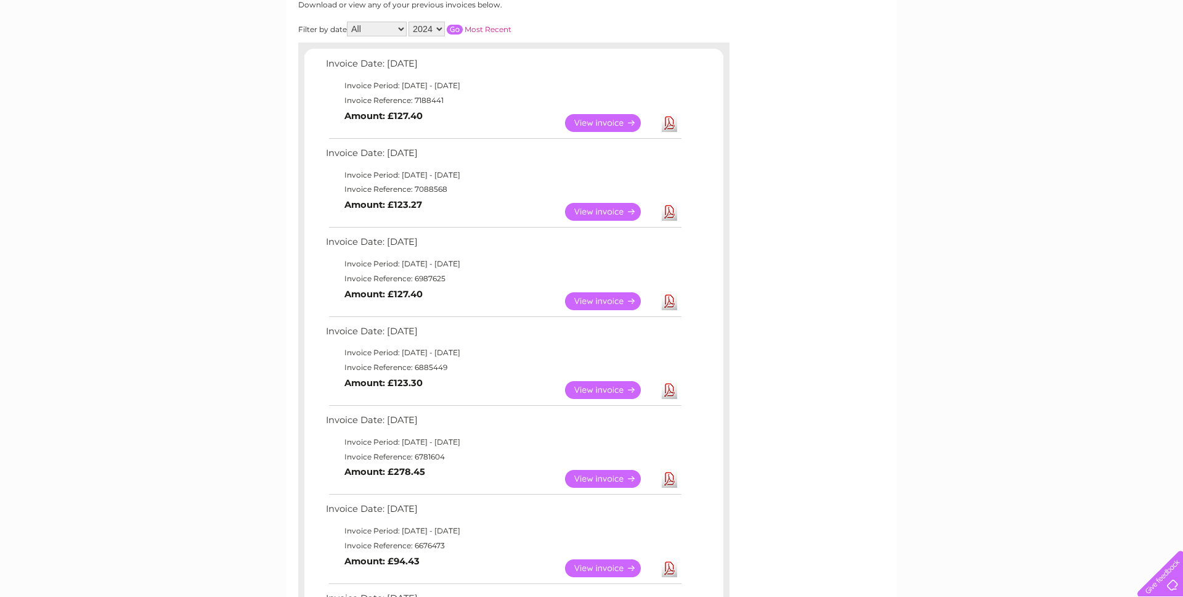
scroll to position [0, 0]
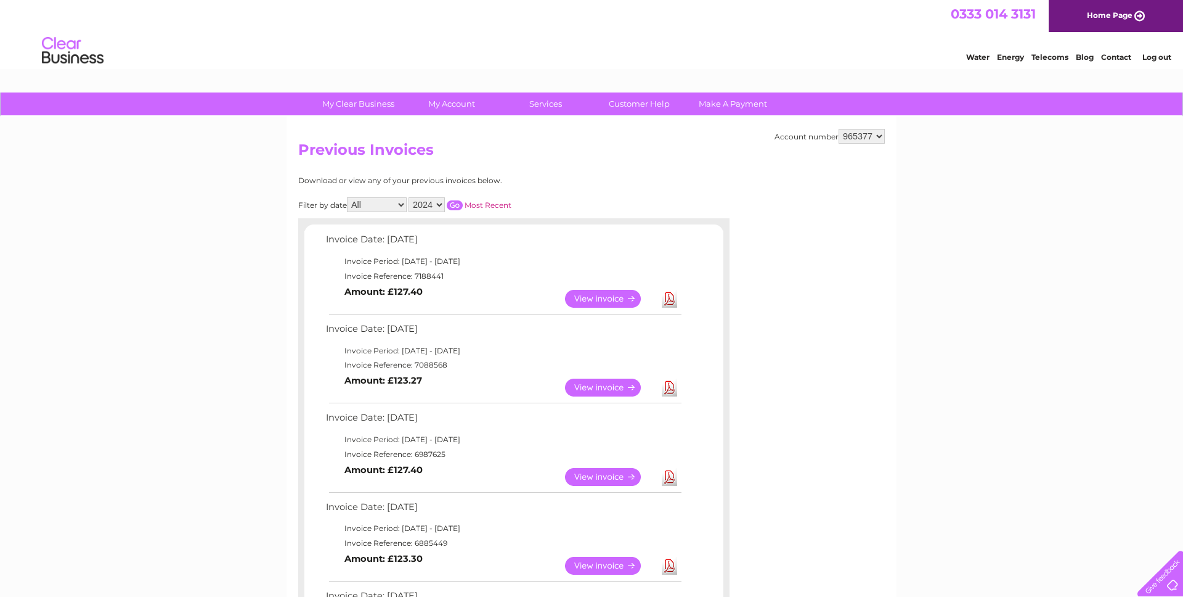
click at [861, 136] on select "924810 948291 964991 965377" at bounding box center [862, 136] width 46 height 15
select select "924810"
click at [839, 129] on select "924810 948291 964991 965377" at bounding box center [862, 136] width 46 height 15
click at [426, 205] on select "2025 2024 2023 2022" at bounding box center [427, 204] width 36 height 15
select select "2024"
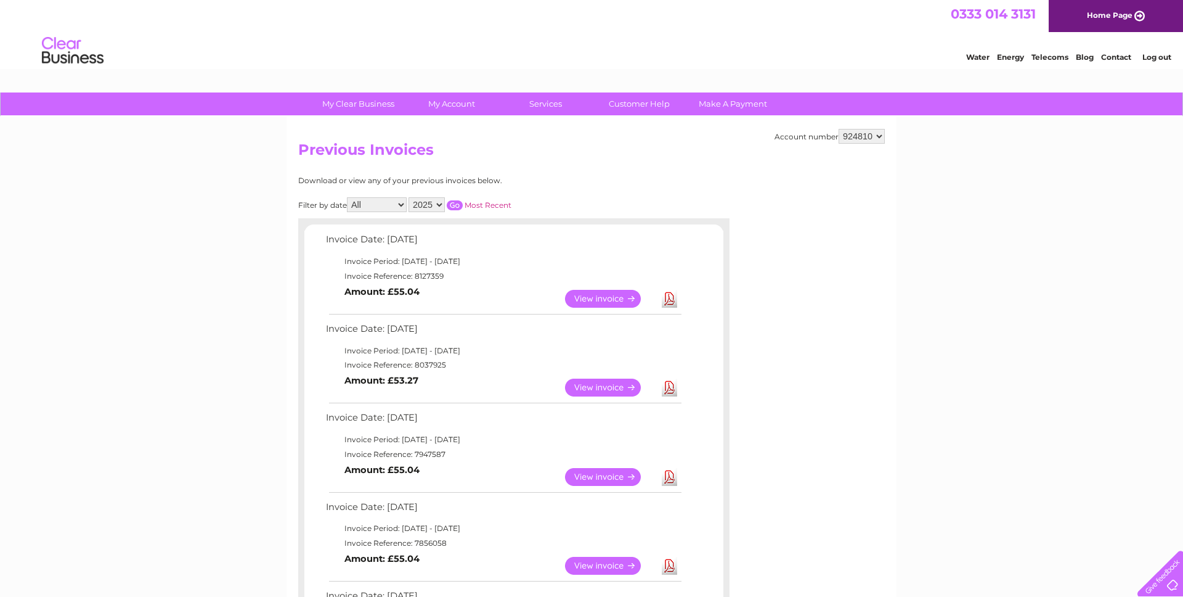
click at [410, 197] on select "2025 2024 2023 2022" at bounding box center [427, 204] width 36 height 15
click at [459, 209] on input "button" at bounding box center [455, 205] width 16 height 10
click at [858, 137] on select "924810 948291 964991 965377" at bounding box center [862, 136] width 46 height 15
select select "948291"
click at [839, 129] on select "924810 948291 964991 965377" at bounding box center [862, 136] width 46 height 15
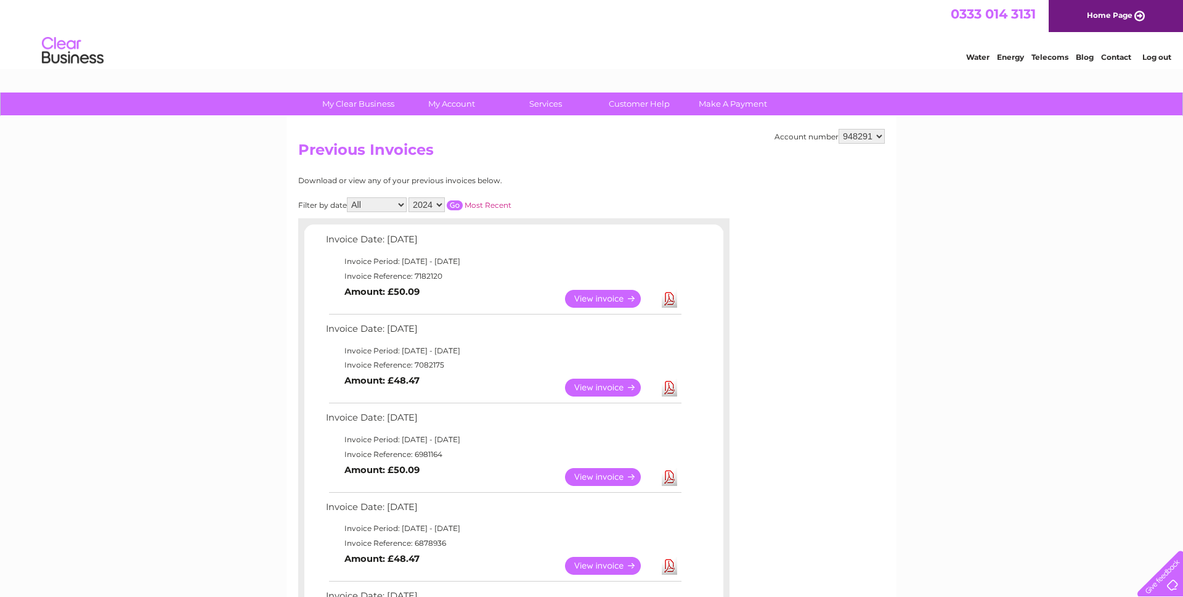
click at [462, 206] on input "button" at bounding box center [455, 205] width 16 height 10
click at [435, 205] on select "2025 2024 2023 2022" at bounding box center [427, 204] width 36 height 15
select select "2024"
click at [410, 197] on select "2025 2024 2023 2022" at bounding box center [427, 204] width 36 height 15
click at [457, 204] on input "button" at bounding box center [455, 205] width 16 height 10
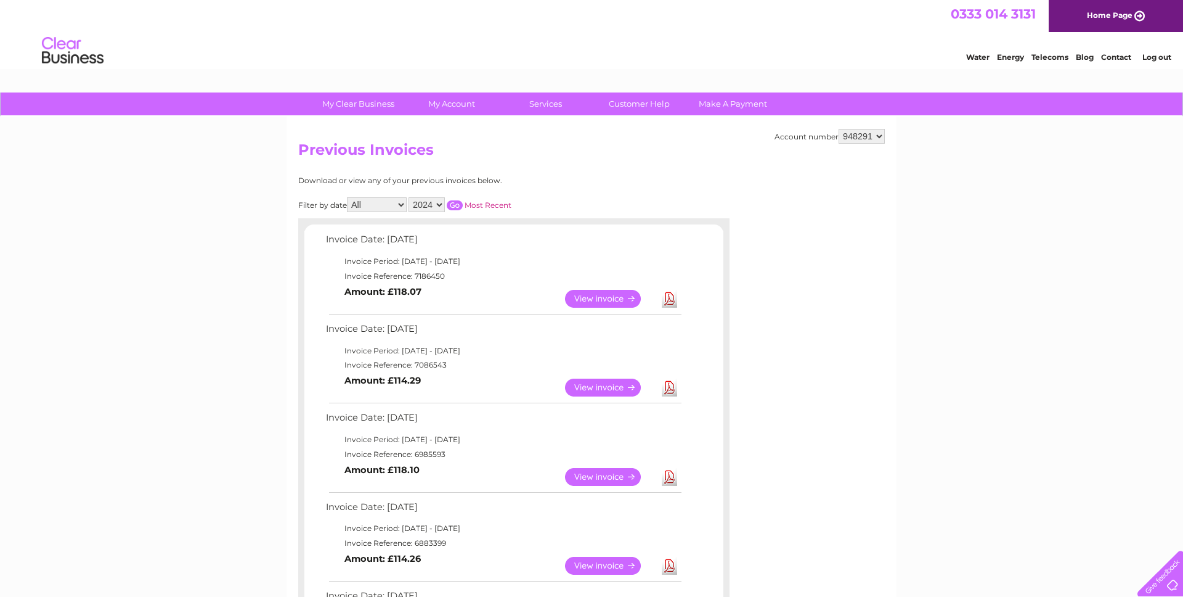
click at [858, 138] on select "924810 948291 964991 965377" at bounding box center [862, 136] width 46 height 15
select select "964991"
click at [839, 129] on select "924810 948291 964991 965377" at bounding box center [862, 136] width 46 height 15
click at [454, 205] on input "button" at bounding box center [455, 205] width 16 height 10
click at [430, 205] on select "2025 2024 2023 2022" at bounding box center [427, 204] width 36 height 15
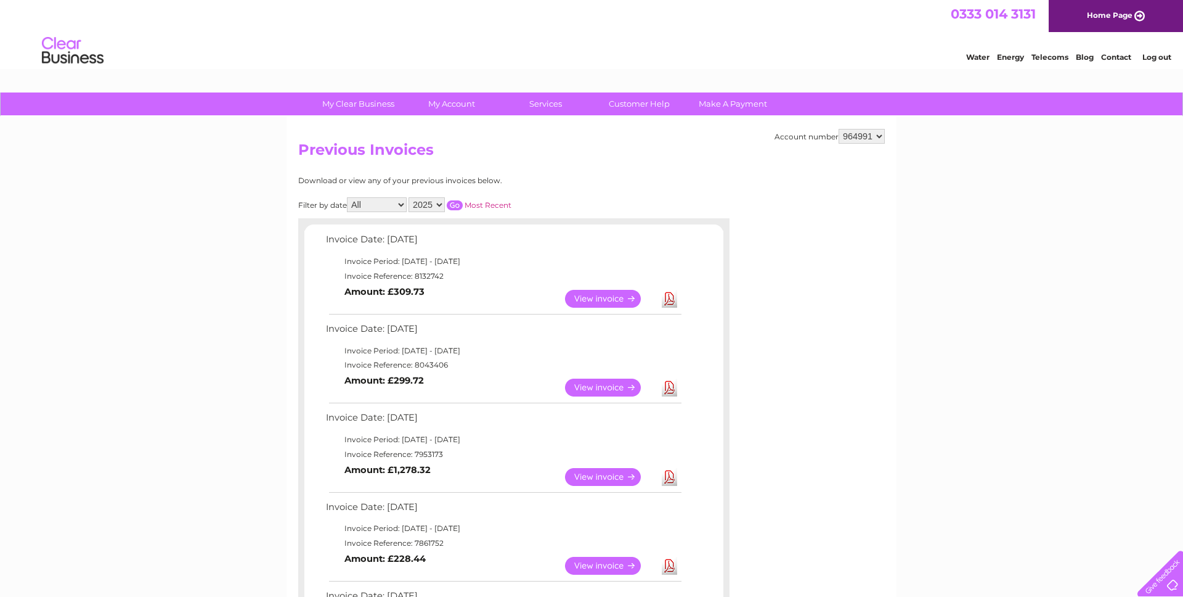
select select "2024"
click at [410, 197] on select "2025 2024 2023 2022" at bounding box center [427, 204] width 36 height 15
click at [455, 205] on input "button" at bounding box center [455, 205] width 16 height 10
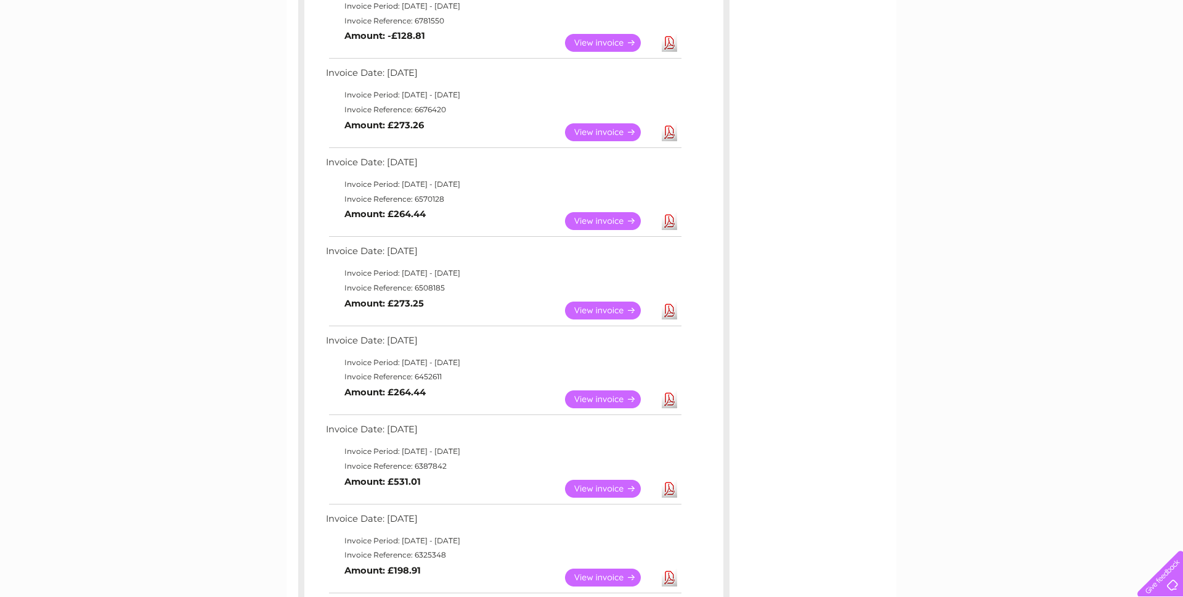
scroll to position [611, 0]
click at [671, 312] on link "Download" at bounding box center [669, 311] width 15 height 18
